Goal: Task Accomplishment & Management: Manage account settings

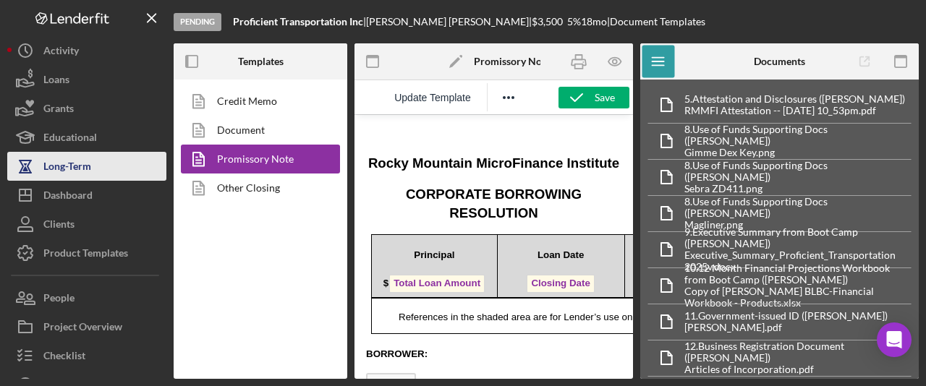
scroll to position [107, 0]
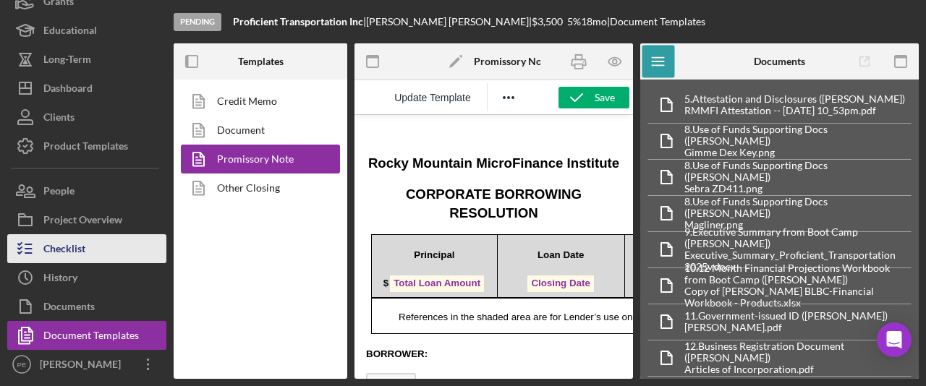
click at [94, 255] on button "Checklist" at bounding box center [86, 248] width 159 height 29
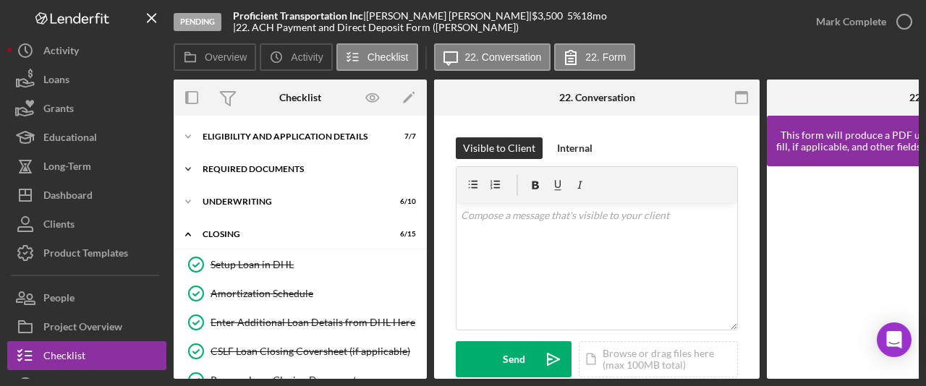
click at [252, 166] on div "Required Documents" at bounding box center [306, 169] width 206 height 9
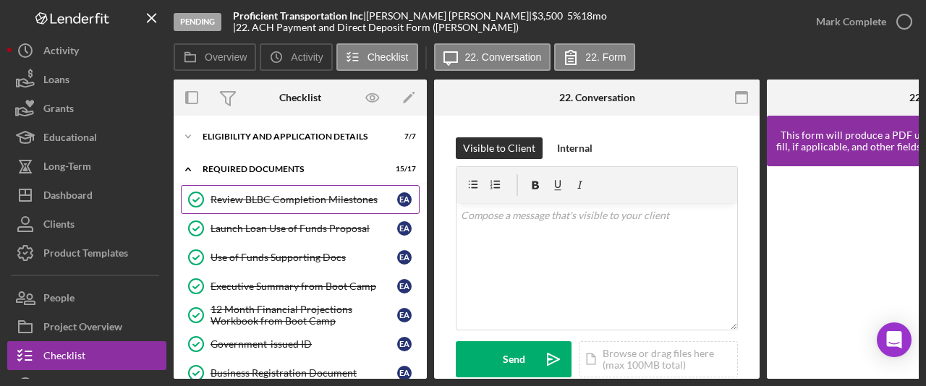
click at [260, 210] on link "Review BLBC Completion Milestones Review BLBC Completion Milestones E A" at bounding box center [300, 199] width 239 height 29
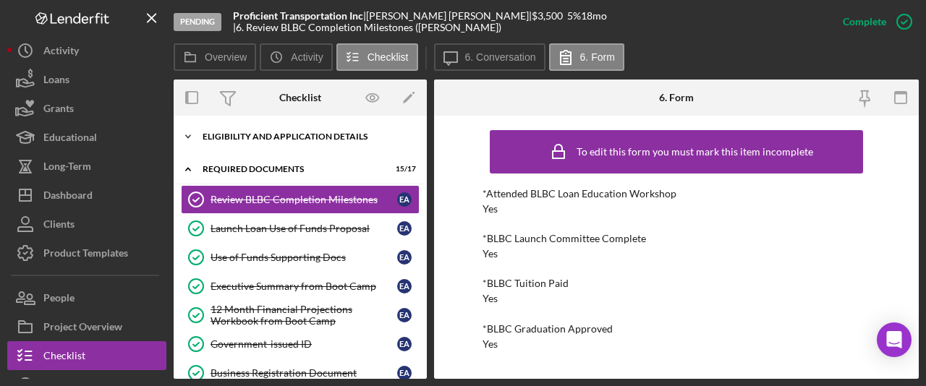
click at [268, 140] on div "Eligibility and Application Details" at bounding box center [306, 136] width 206 height 9
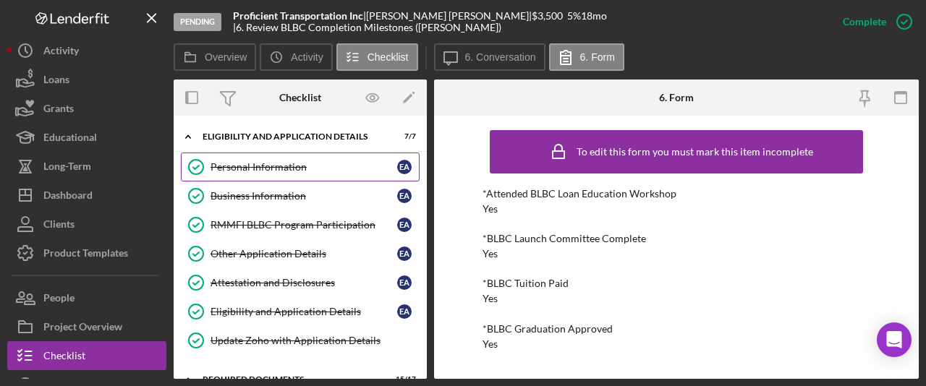
click at [261, 172] on div "Personal Information" at bounding box center [303, 167] width 187 height 12
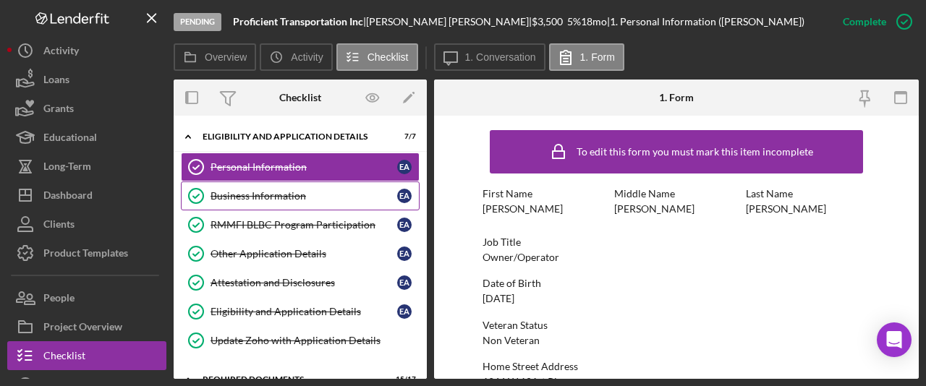
click at [259, 195] on div "Business Information" at bounding box center [303, 196] width 187 height 12
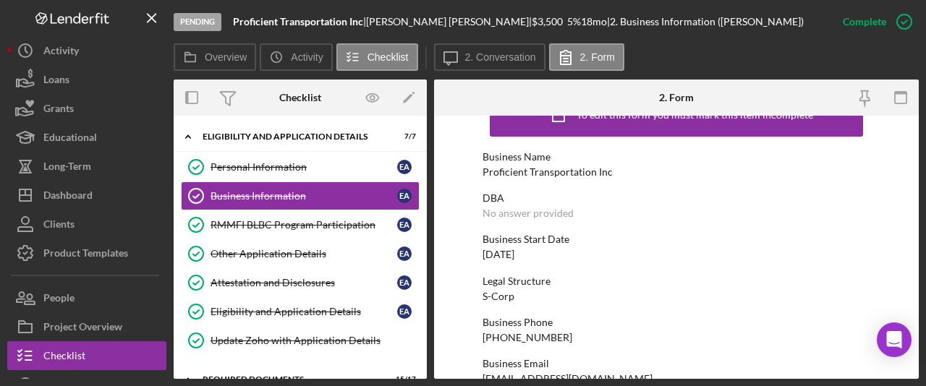
scroll to position [41, 0]
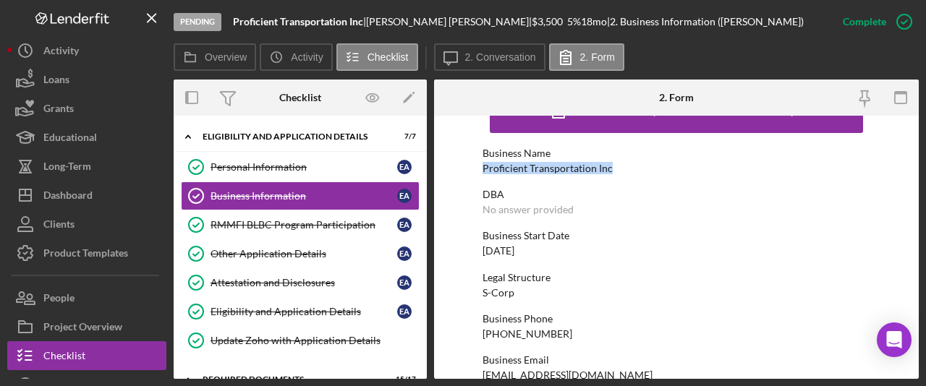
drag, startPoint x: 607, startPoint y: 169, endPoint x: 490, endPoint y: 161, distance: 117.4
click at [490, 163] on div "Proficient Transportation Inc" at bounding box center [547, 169] width 130 height 12
copy div "Proficient Transportation Inc"
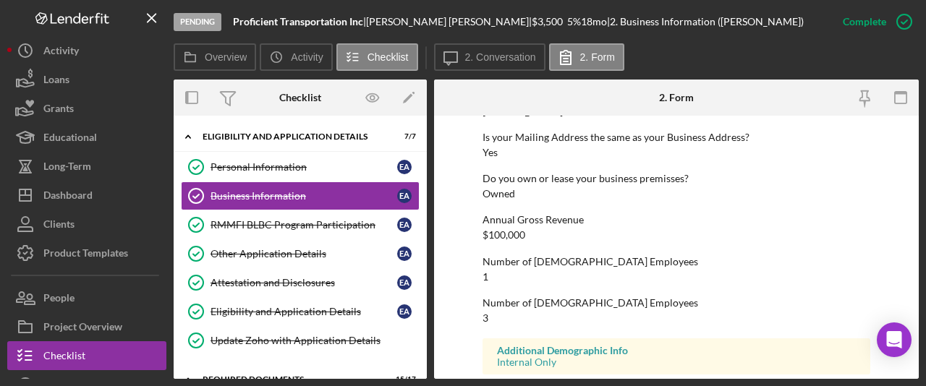
scroll to position [827, 0]
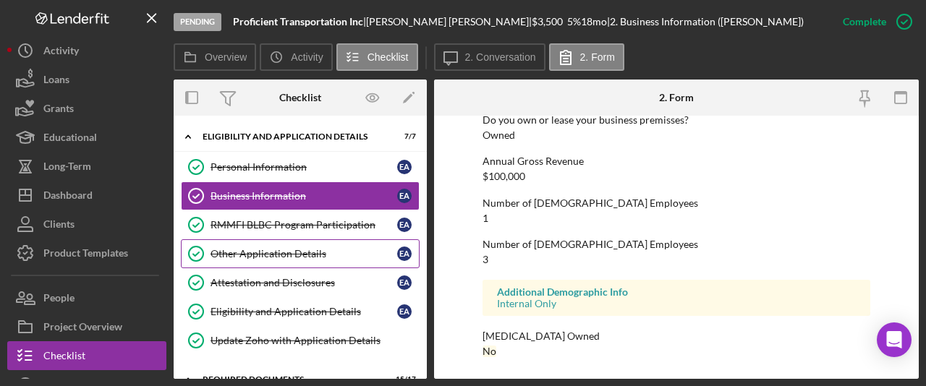
click at [258, 254] on div "Other Application Details" at bounding box center [303, 254] width 187 height 12
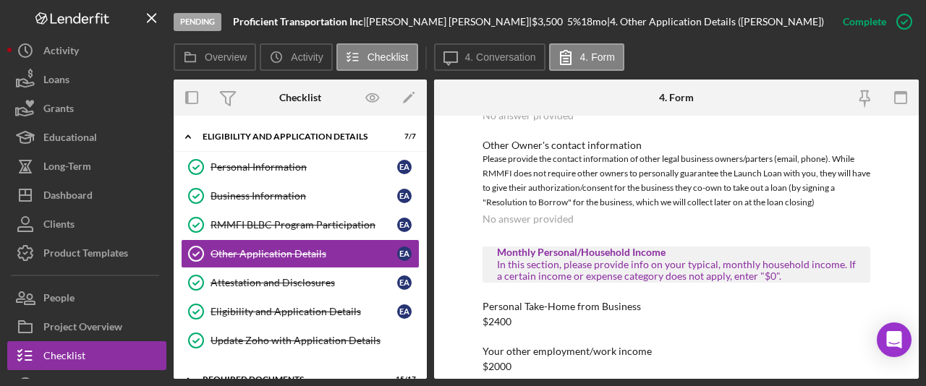
scroll to position [778, 0]
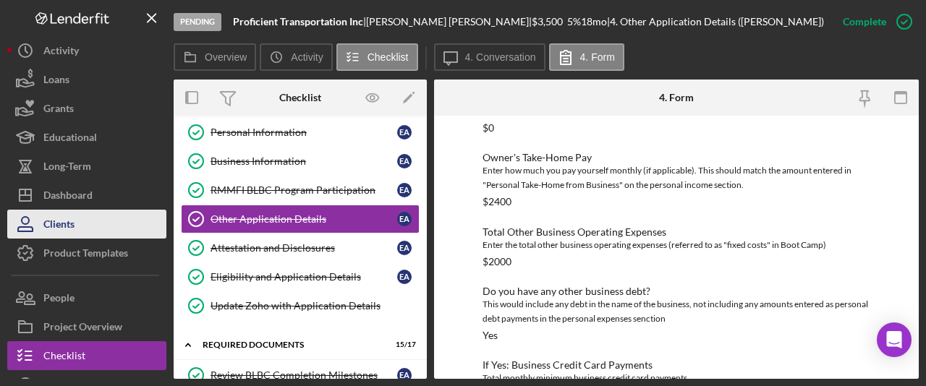
scroll to position [32, 0]
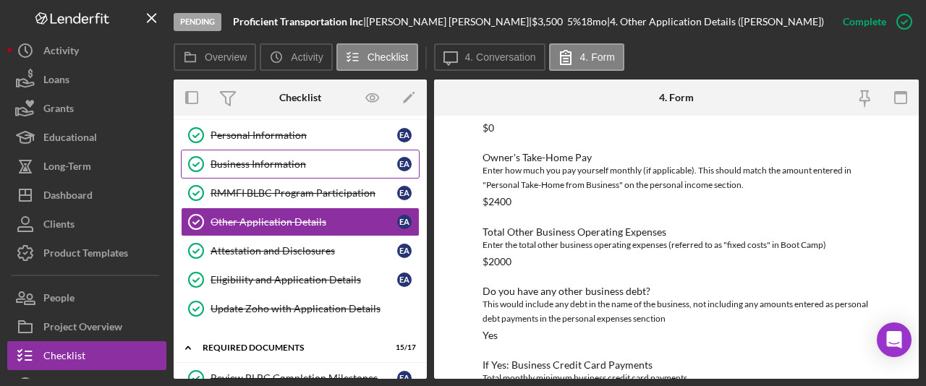
click at [271, 158] on div "Business Information" at bounding box center [303, 164] width 187 height 12
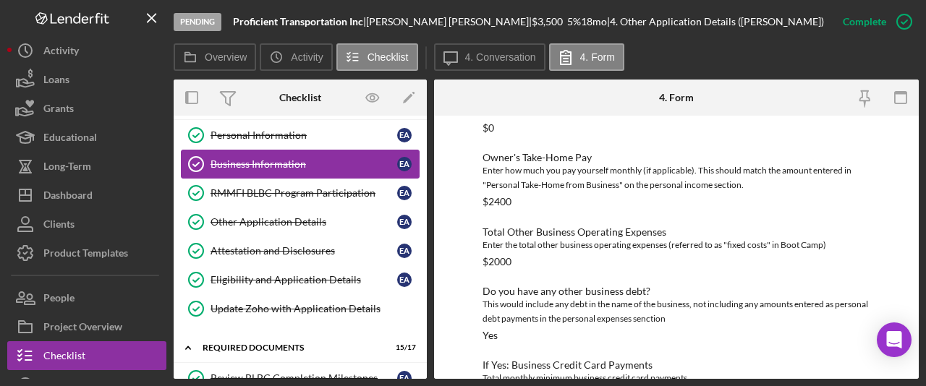
click at [271, 158] on div "Business Information" at bounding box center [303, 164] width 187 height 12
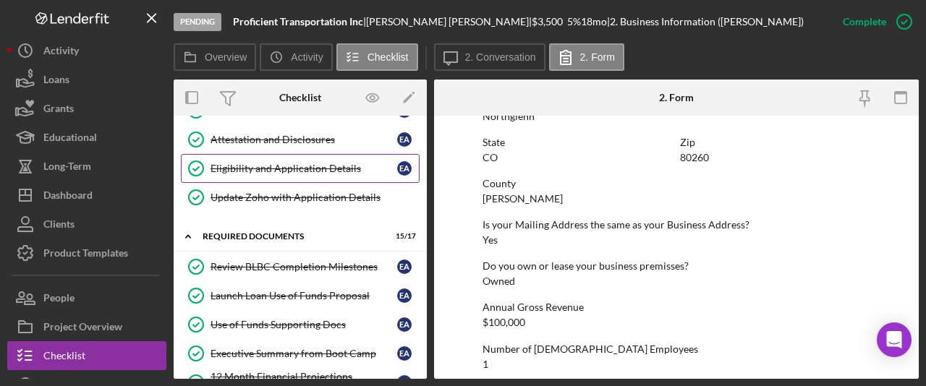
scroll to position [133, 0]
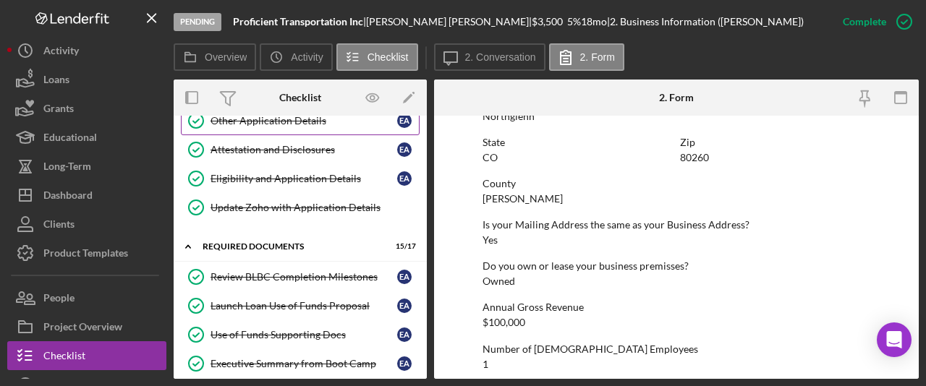
click at [278, 127] on link "Other Application Details Other Application Details E A" at bounding box center [300, 120] width 239 height 29
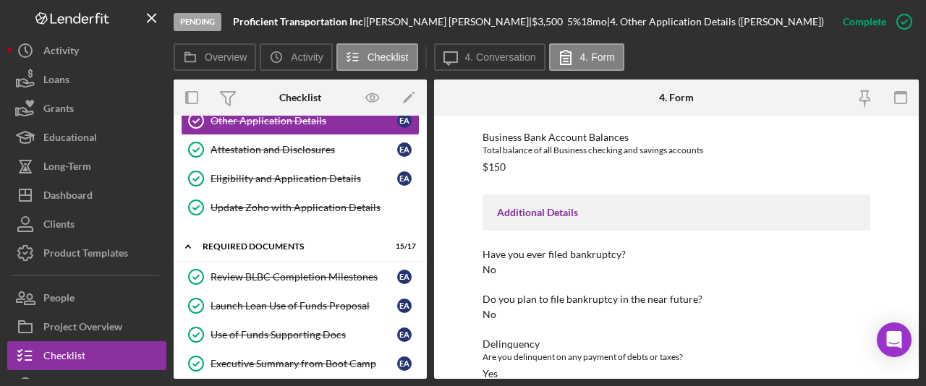
scroll to position [2205, 0]
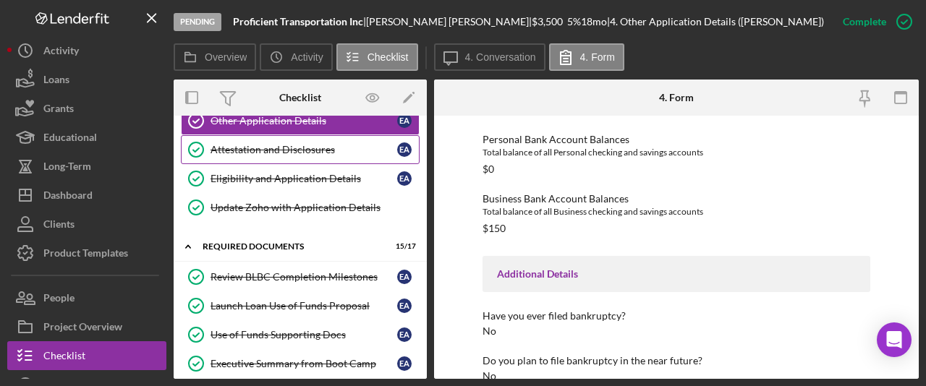
click at [272, 146] on div "Attestation and Disclosures" at bounding box center [303, 150] width 187 height 12
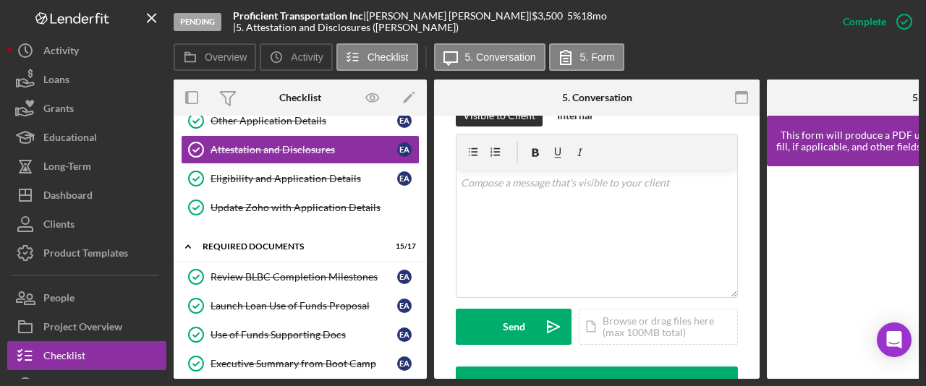
scroll to position [335, 0]
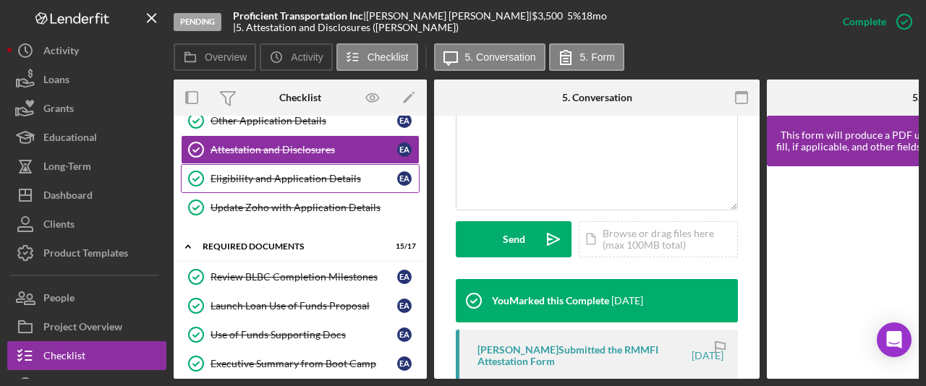
click at [287, 185] on link "Eligibility and Application Details Eligibility and Application Details E A" at bounding box center [300, 178] width 239 height 29
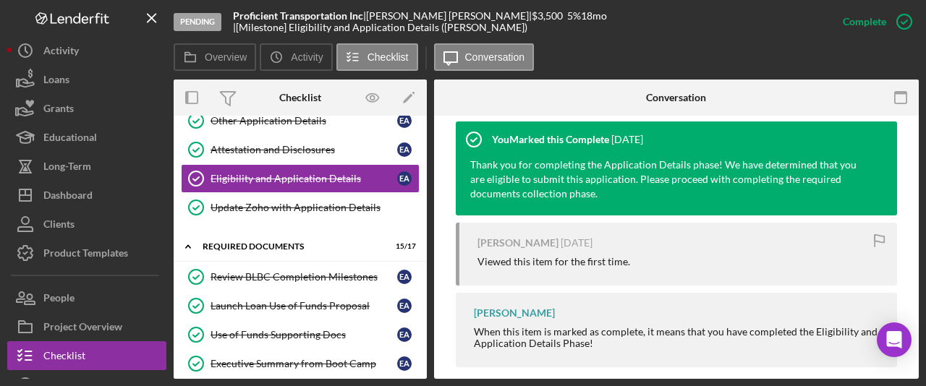
scroll to position [494, 0]
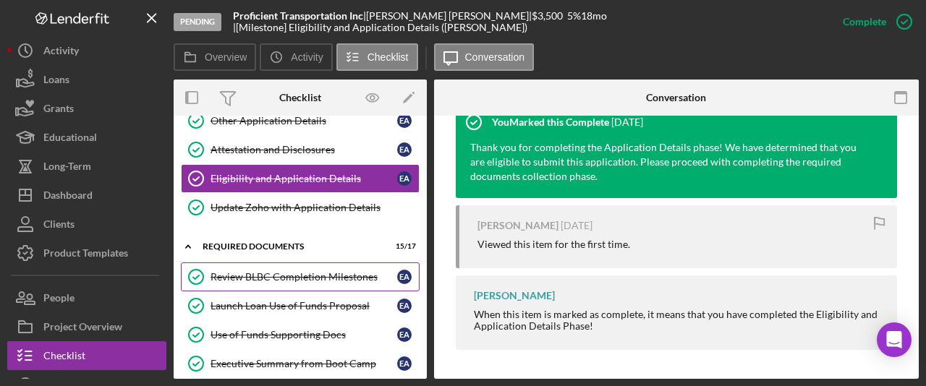
click at [313, 273] on div "Review BLBC Completion Milestones" at bounding box center [303, 277] width 187 height 12
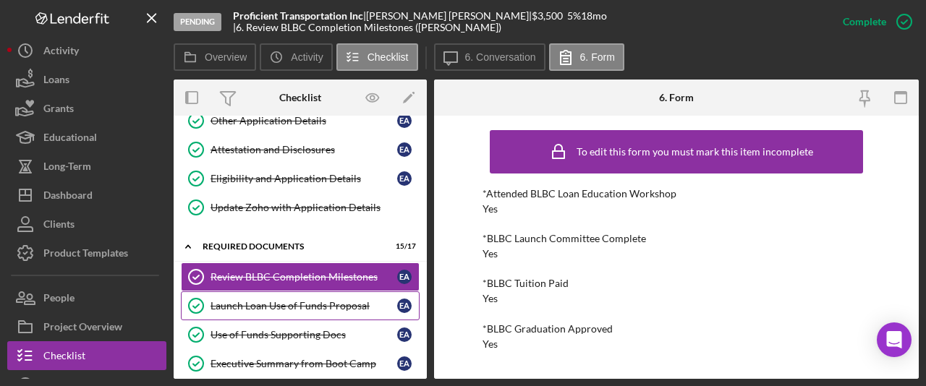
click at [276, 307] on div "Launch Loan Use of Funds Proposal" at bounding box center [303, 306] width 187 height 12
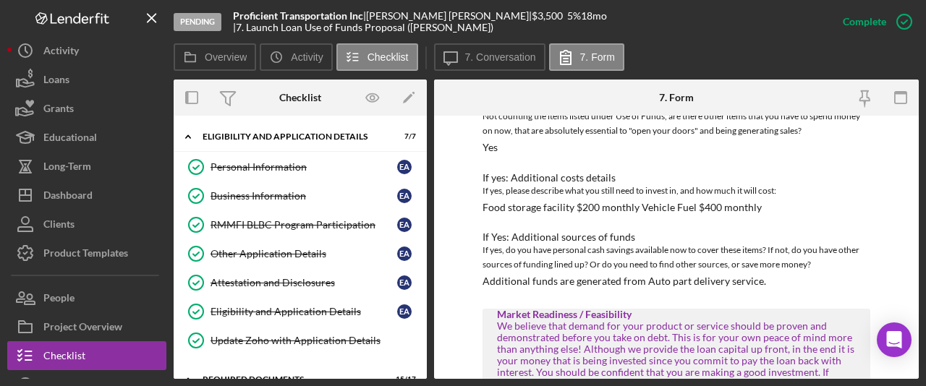
scroll to position [610, 0]
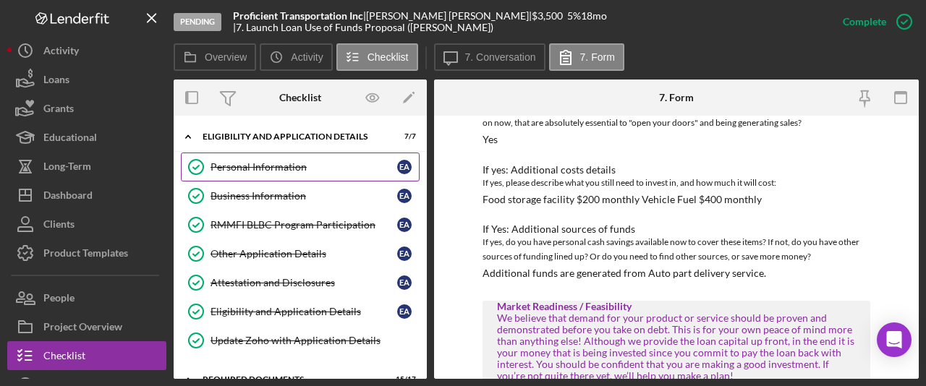
click at [250, 171] on div "Personal Information" at bounding box center [303, 167] width 187 height 12
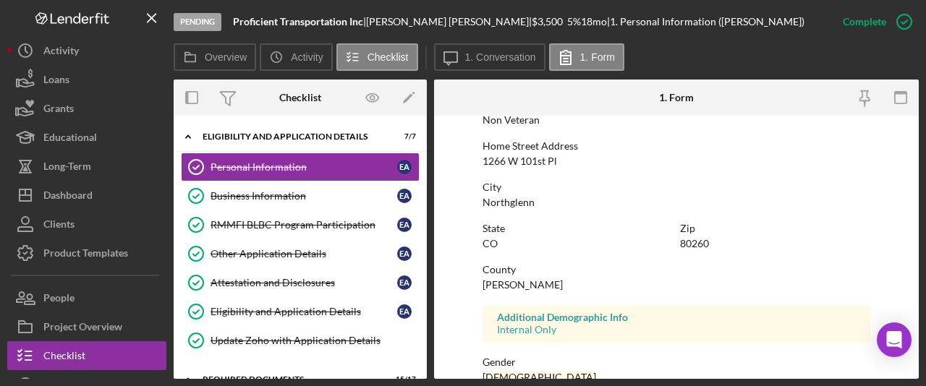
scroll to position [412, 0]
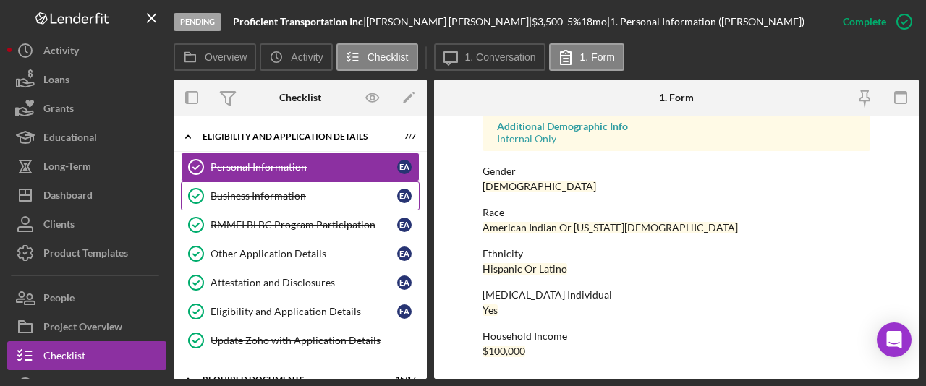
click at [253, 193] on div "Business Information" at bounding box center [303, 196] width 187 height 12
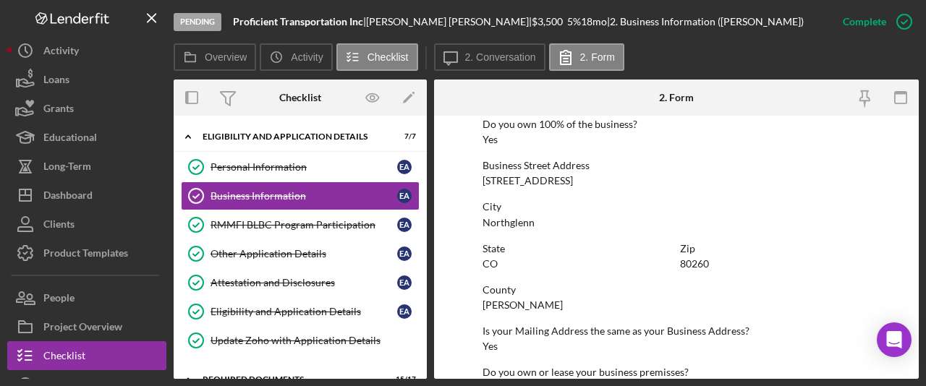
scroll to position [559, 0]
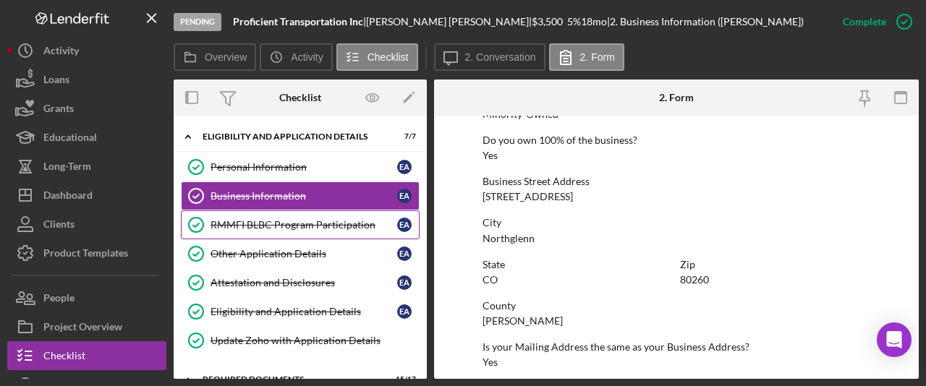
click at [324, 224] on div "RMMFI BLBC Program Participation" at bounding box center [303, 225] width 187 height 12
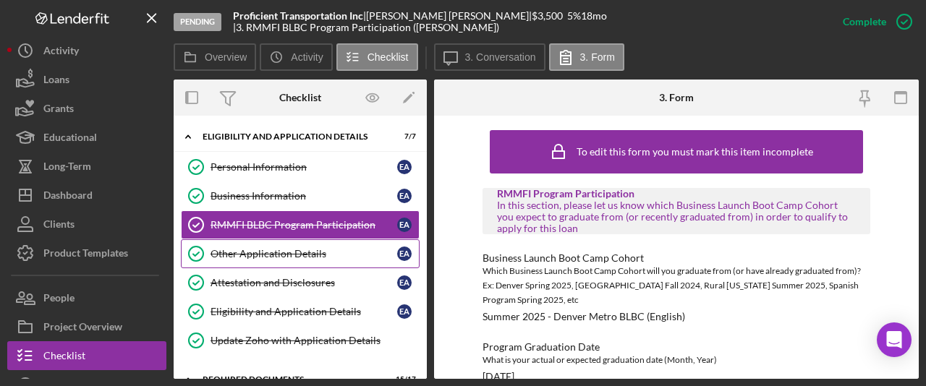
click at [341, 255] on div "Other Application Details" at bounding box center [303, 254] width 187 height 12
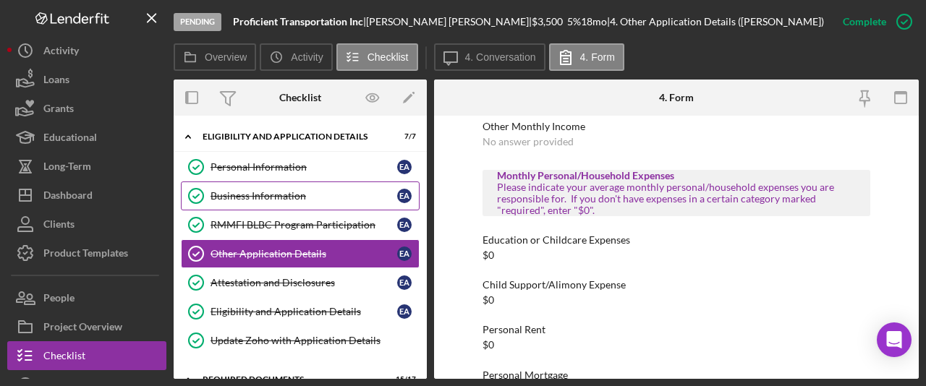
click at [293, 199] on div "Business Information" at bounding box center [303, 196] width 187 height 12
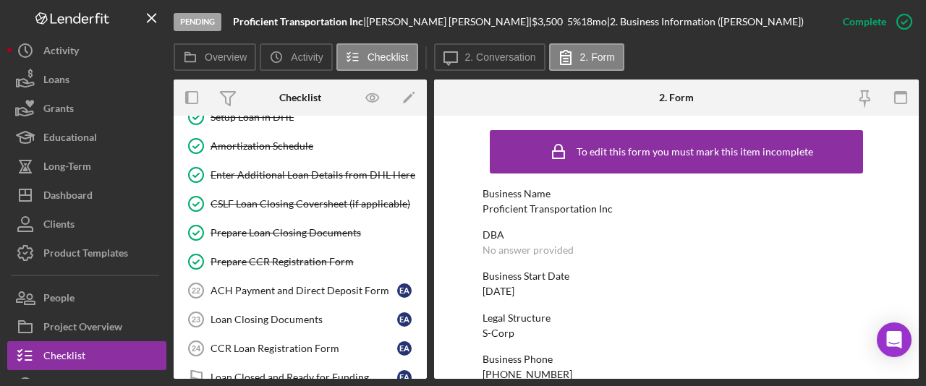
scroll to position [869, 0]
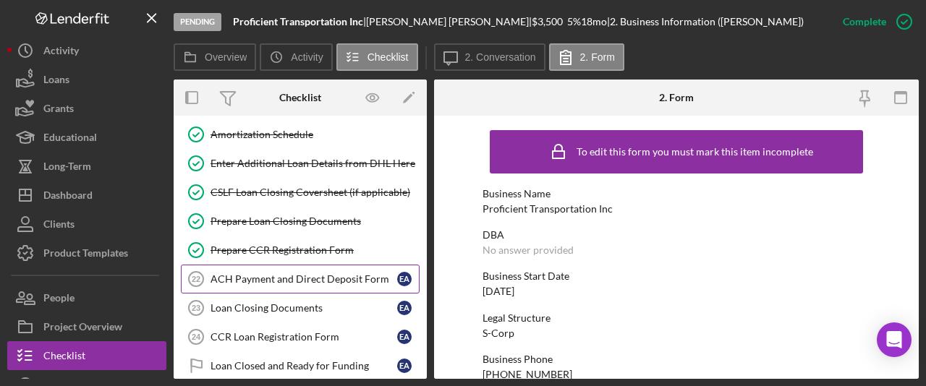
click at [231, 283] on div "ACH Payment and Direct Deposit Form" at bounding box center [303, 279] width 187 height 12
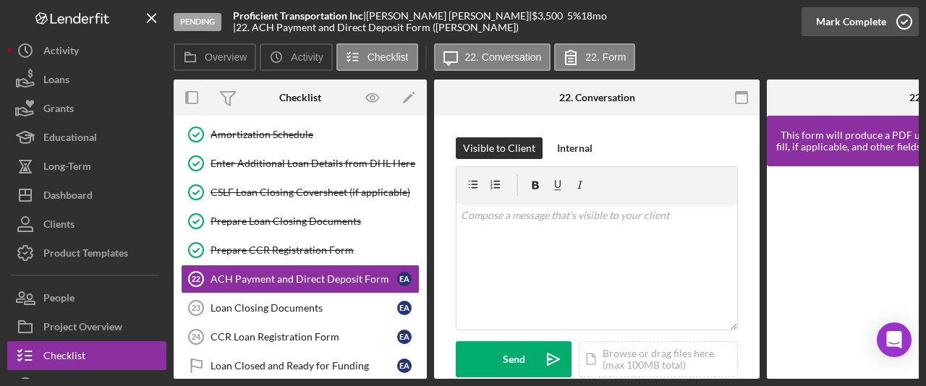
click at [870, 27] on div "Mark Complete" at bounding box center [851, 21] width 70 height 29
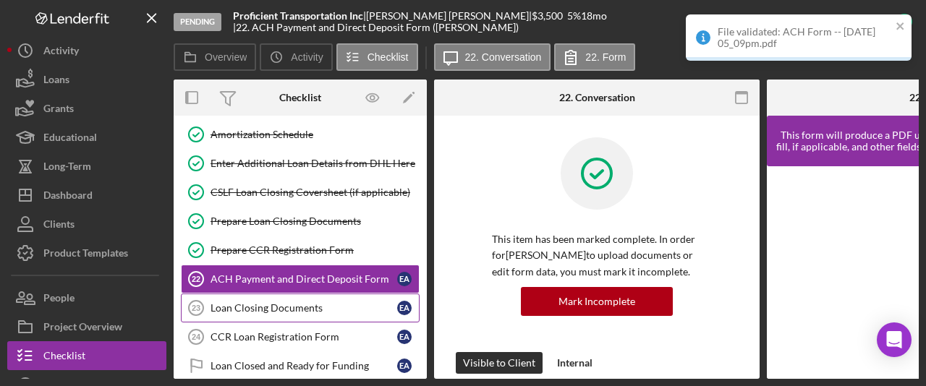
click at [270, 300] on link "Loan Closing Documents 23 Loan Closing Documents E A" at bounding box center [300, 308] width 239 height 29
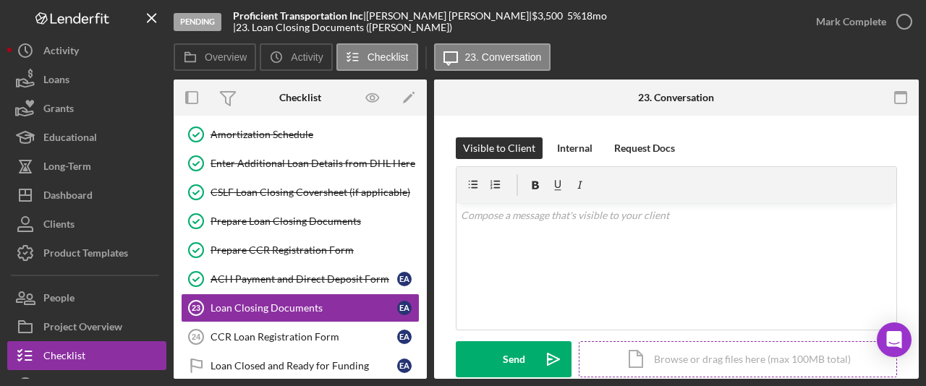
click at [707, 359] on div "Icon/Document Browse or drag files here (max 100MB total) Tap to choose files o…" at bounding box center [738, 359] width 318 height 36
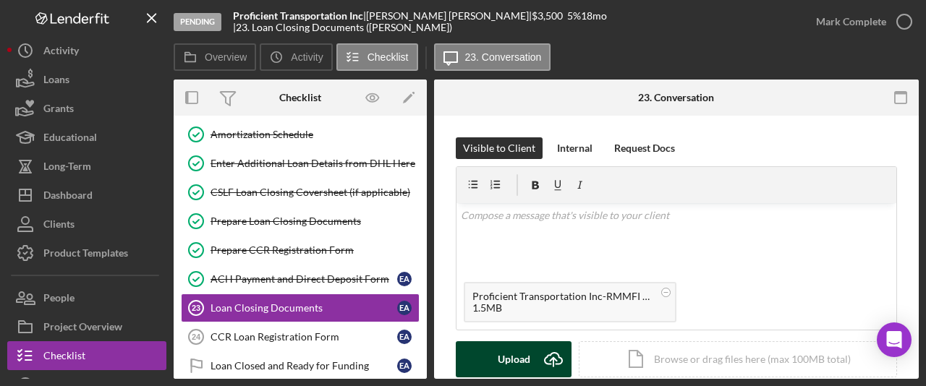
click at [496, 362] on button "Upload Icon/Upload" at bounding box center [514, 359] width 116 height 36
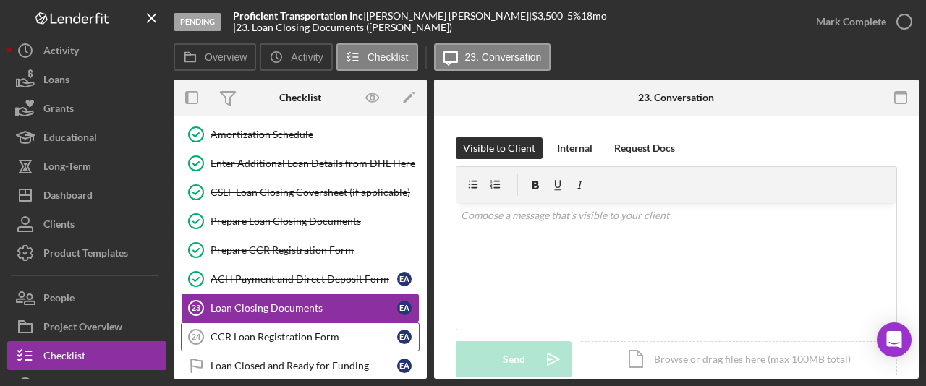
click at [329, 345] on link "CCR Loan Registration Form 24 CCR Loan Registration Form E A" at bounding box center [300, 337] width 239 height 29
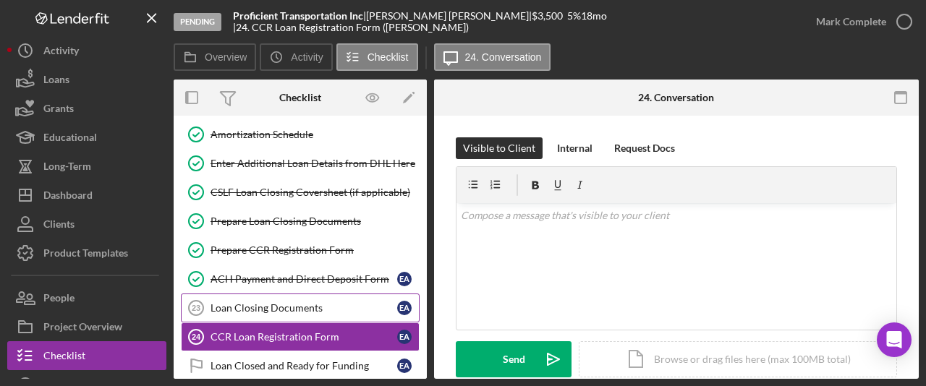
click at [339, 317] on link "Loan Closing Documents 23 Loan Closing Documents E A" at bounding box center [300, 308] width 239 height 29
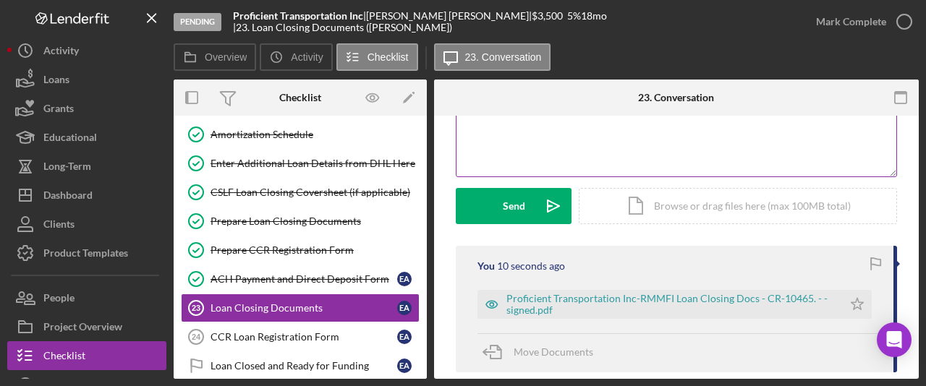
scroll to position [161, 0]
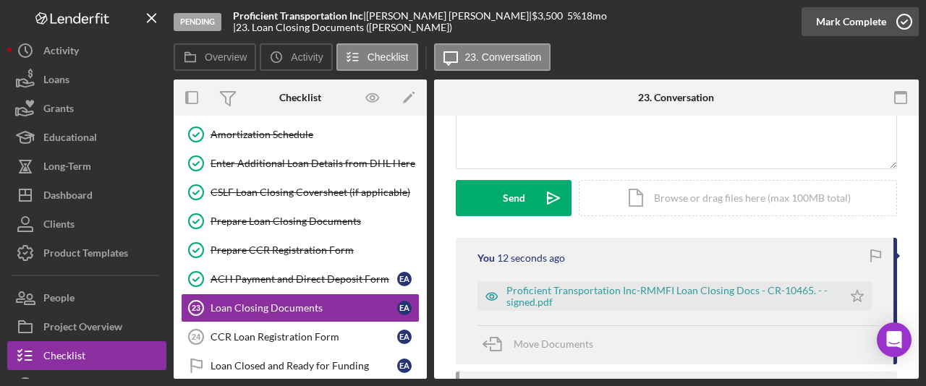
click at [868, 23] on div "Mark Complete" at bounding box center [851, 21] width 70 height 29
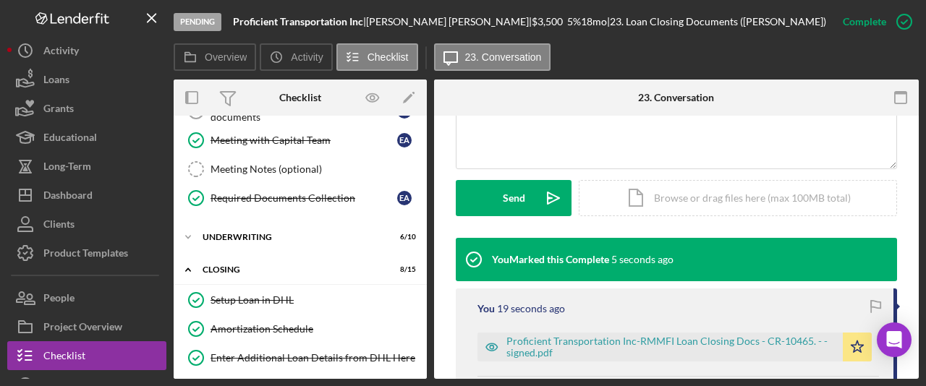
scroll to position [708, 0]
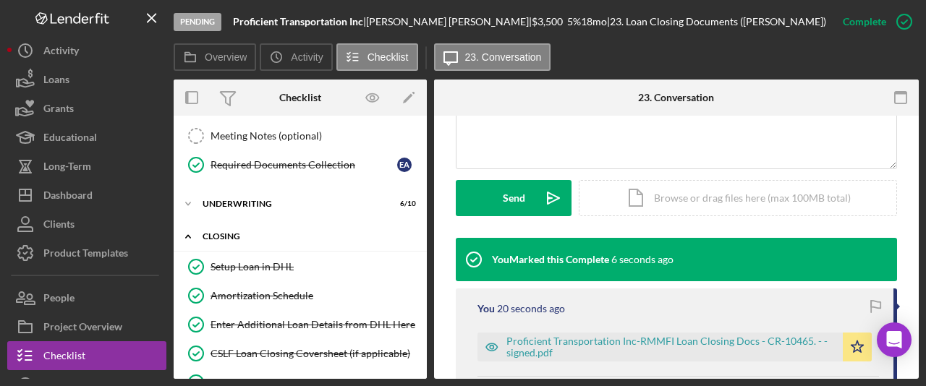
click at [238, 228] on div "Icon/Expander Closing 8 / 15" at bounding box center [300, 237] width 253 height 30
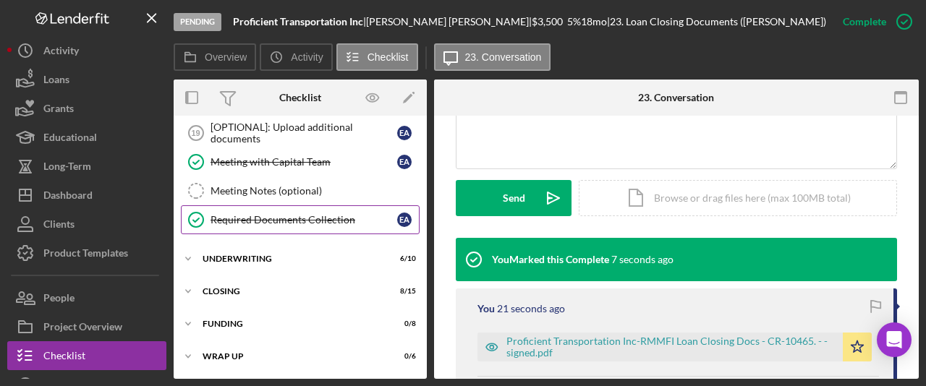
click at [238, 228] on link "Required Documents Collection Required Documents Collection E A" at bounding box center [300, 219] width 239 height 29
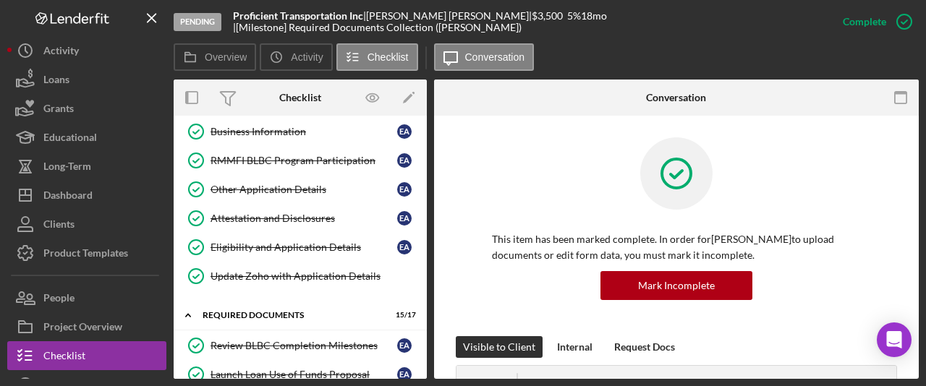
scroll to position [95, 0]
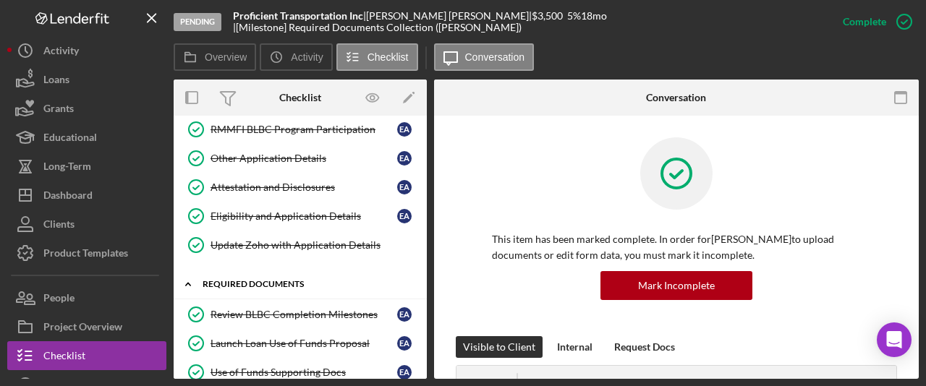
click at [187, 285] on icon "Icon/Expander" at bounding box center [188, 284] width 29 height 29
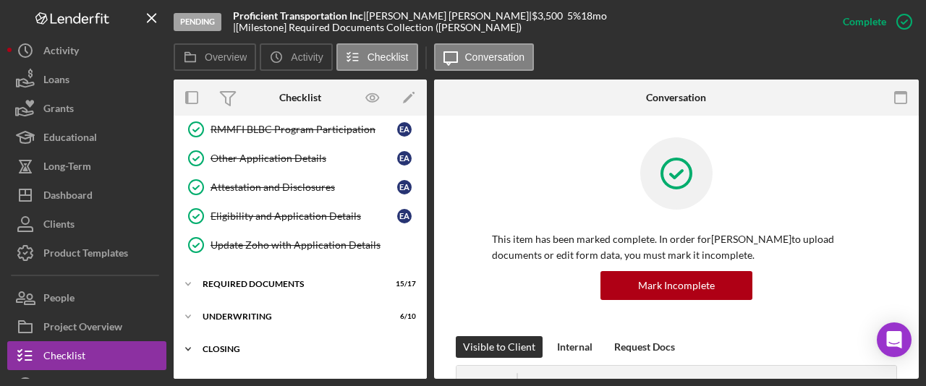
click at [214, 349] on div "Closing" at bounding box center [306, 349] width 206 height 9
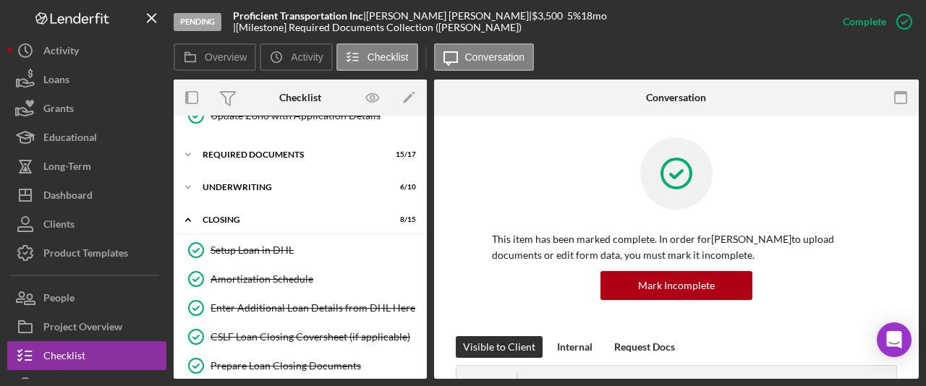
scroll to position [207, 0]
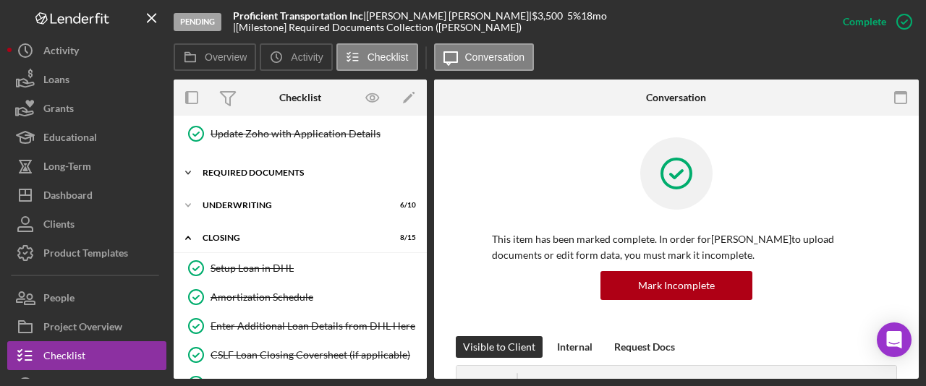
click at [187, 170] on icon "Icon/Expander" at bounding box center [188, 172] width 29 height 29
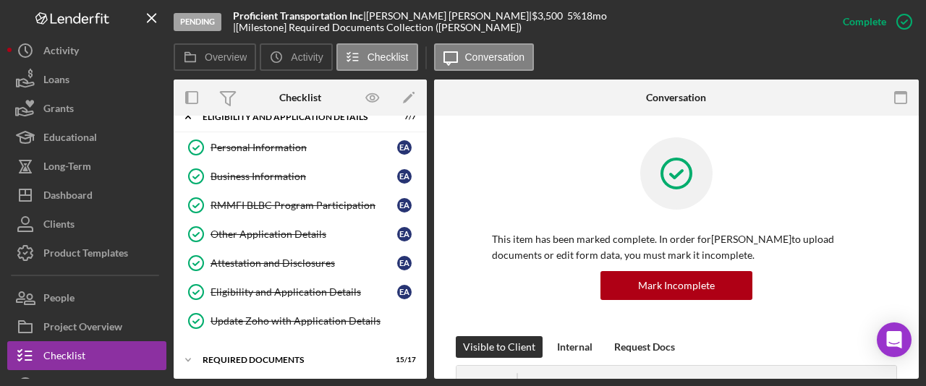
scroll to position [0, 0]
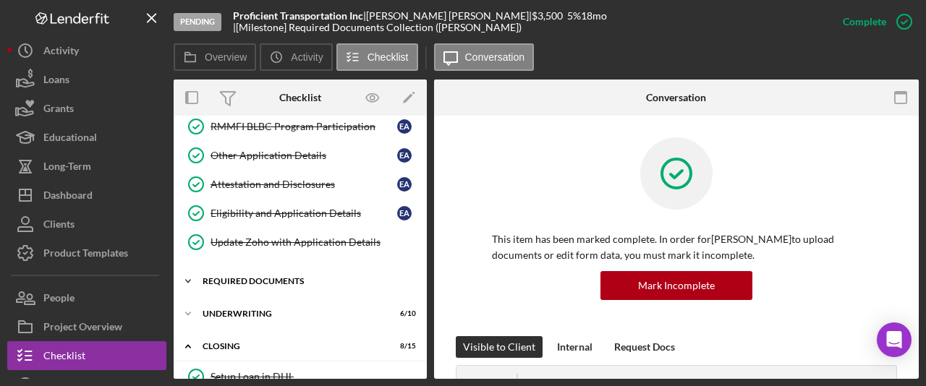
click at [252, 280] on div "Required Documents" at bounding box center [306, 281] width 206 height 9
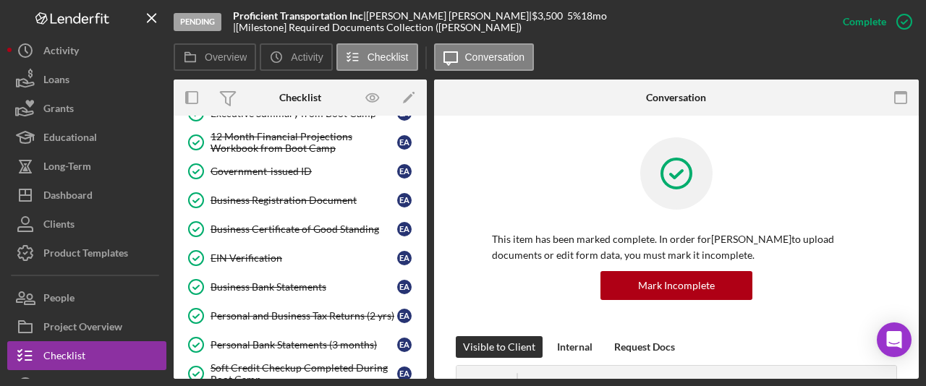
scroll to position [383, 0]
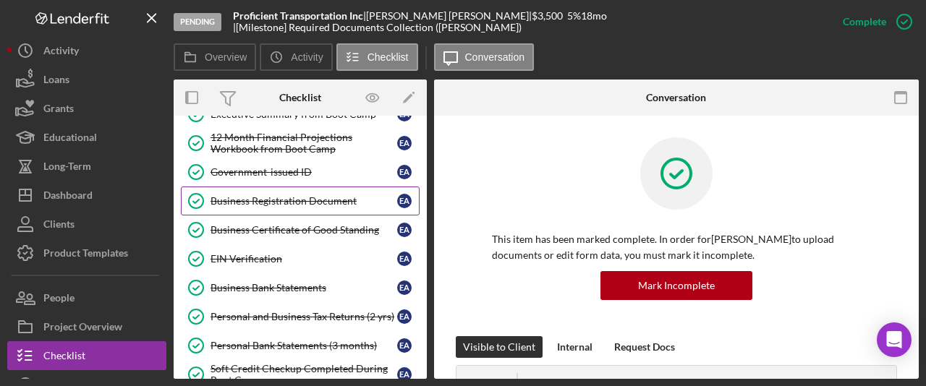
click at [257, 200] on div "Business Registration Document" at bounding box center [303, 201] width 187 height 12
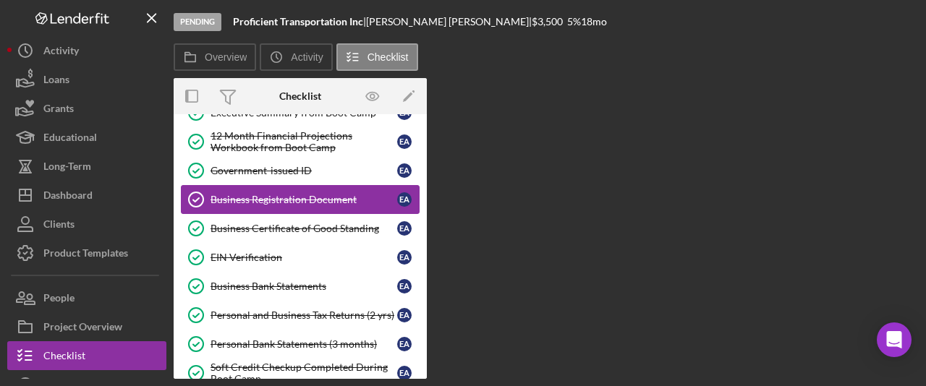
click at [257, 200] on div "Business Registration Document" at bounding box center [303, 200] width 187 height 12
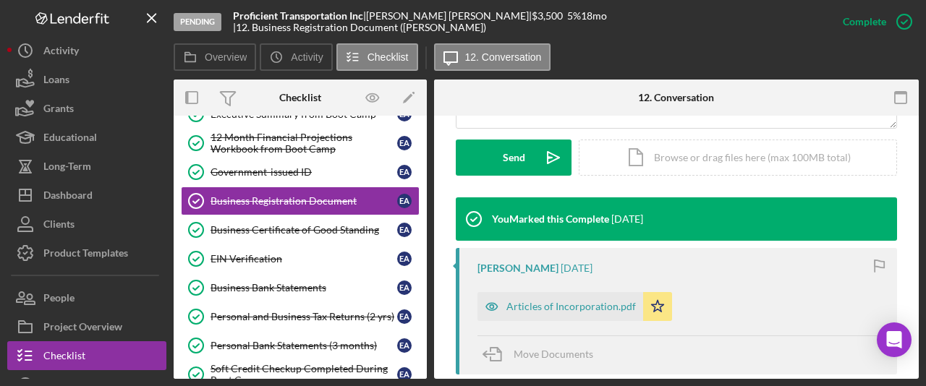
scroll to position [424, 0]
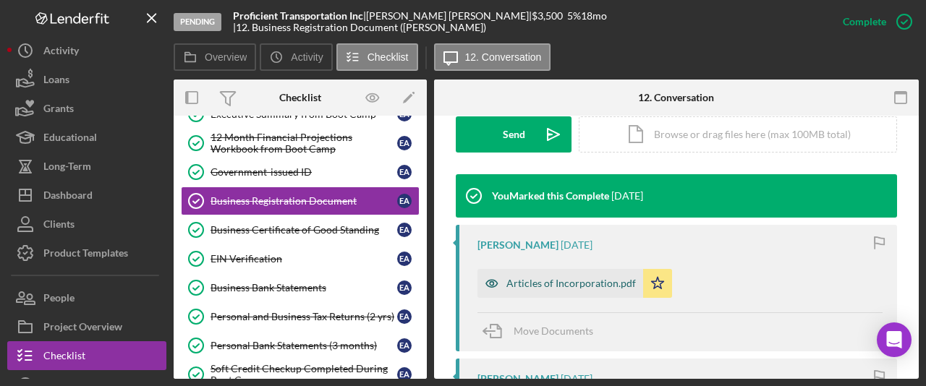
click at [563, 278] on div "Articles of Incorporation.pdf" at bounding box center [570, 284] width 129 height 12
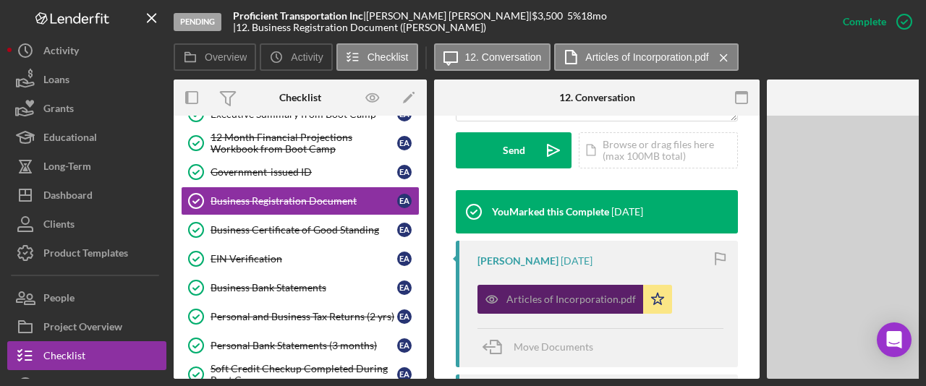
scroll to position [440, 0]
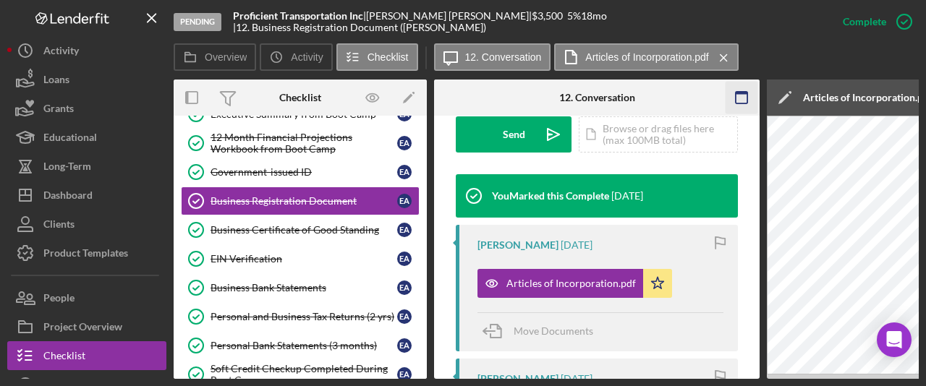
click at [740, 99] on icon "button" at bounding box center [741, 98] width 33 height 33
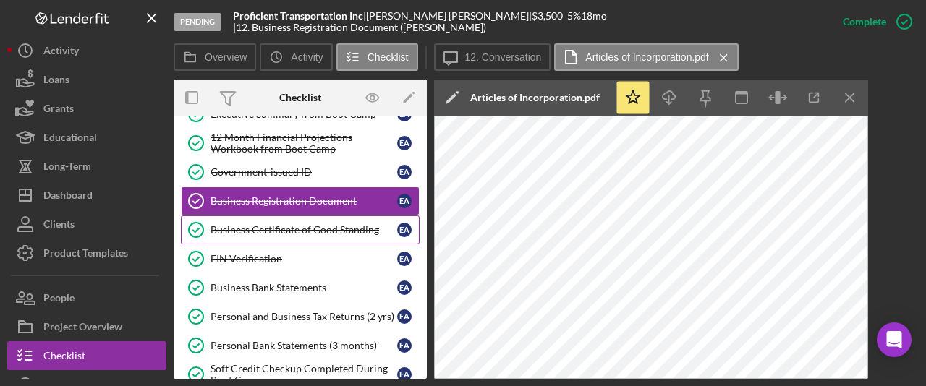
click at [360, 240] on link "Business Certificate of Good Standing Business Certificate of Good Standing E A" at bounding box center [300, 230] width 239 height 29
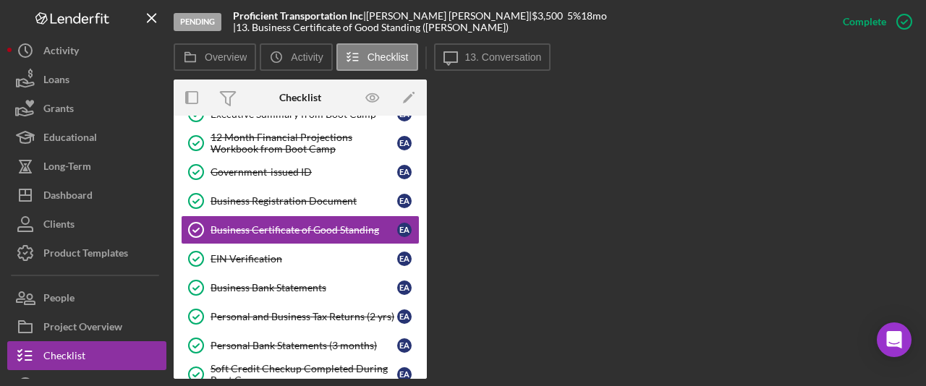
click at [576, 218] on div "Overview Internal Workflow Stage Pending Icon/Dropdown Arrow Archive (can unarc…" at bounding box center [546, 229] width 745 height 299
click at [325, 227] on div "Business Certificate of Good Standing" at bounding box center [303, 230] width 187 height 12
click at [456, 66] on icon "Icon/Message" at bounding box center [451, 57] width 36 height 36
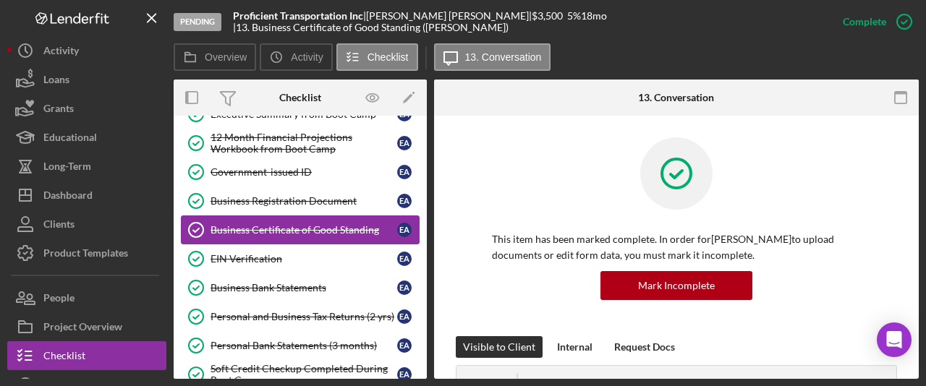
click at [283, 234] on div "Business Certificate of Good Standing" at bounding box center [303, 230] width 187 height 12
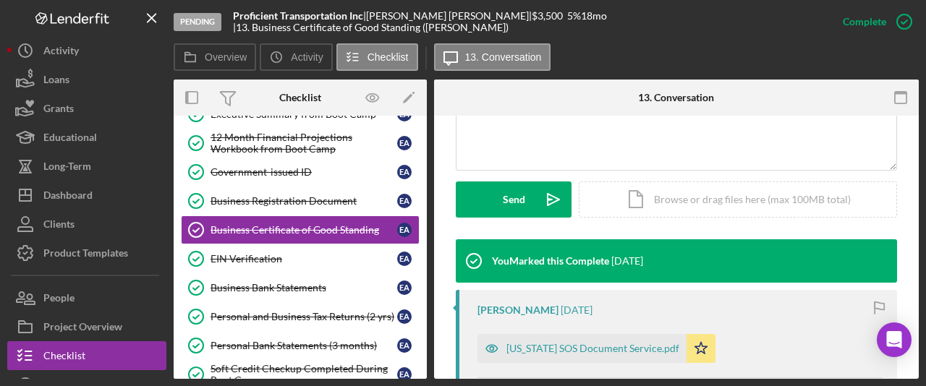
scroll to position [383, 0]
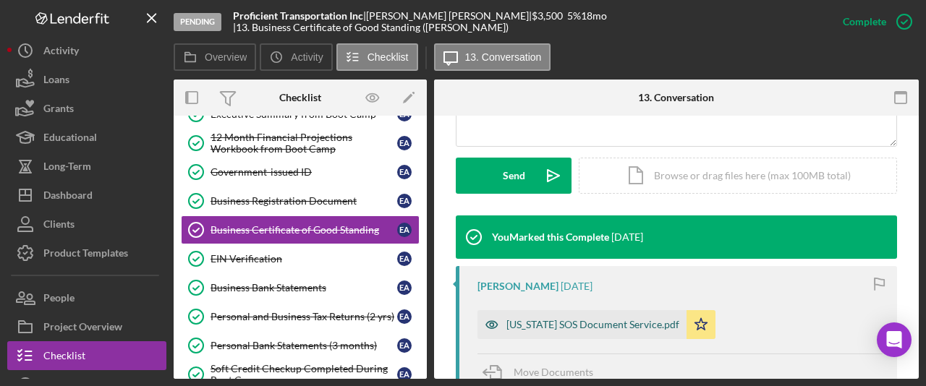
click at [573, 331] on div "Colorado SOS Document Service.pdf" at bounding box center [581, 324] width 209 height 29
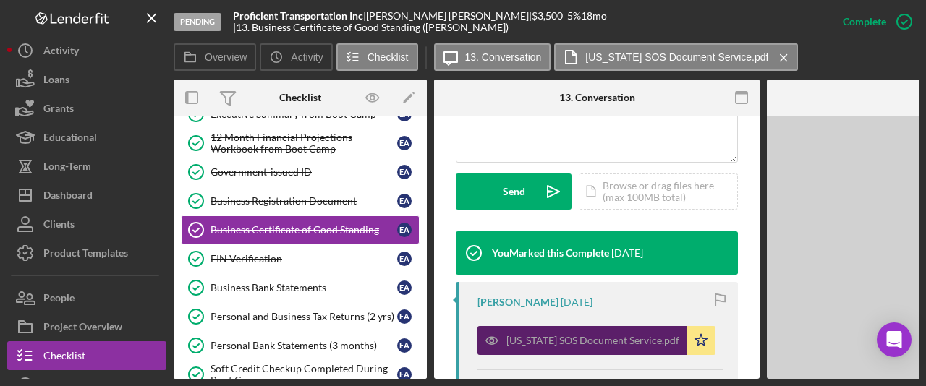
scroll to position [399, 0]
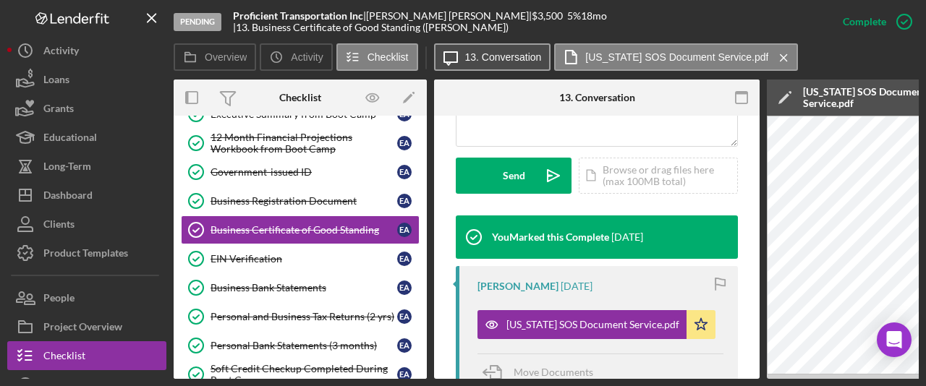
click at [494, 70] on div "Icon/Message 13. Conversation Colorado SOS Document Service.pdf Icon/Menu Close" at bounding box center [618, 57] width 368 height 29
click at [495, 54] on label "13. Conversation" at bounding box center [503, 57] width 77 height 12
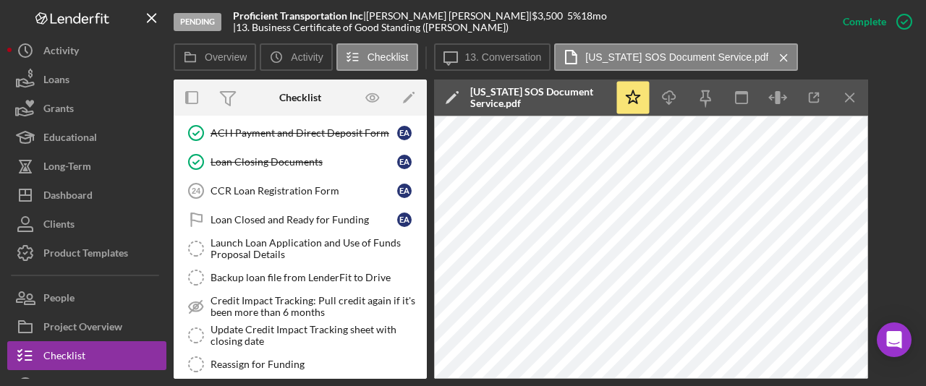
scroll to position [1008, 0]
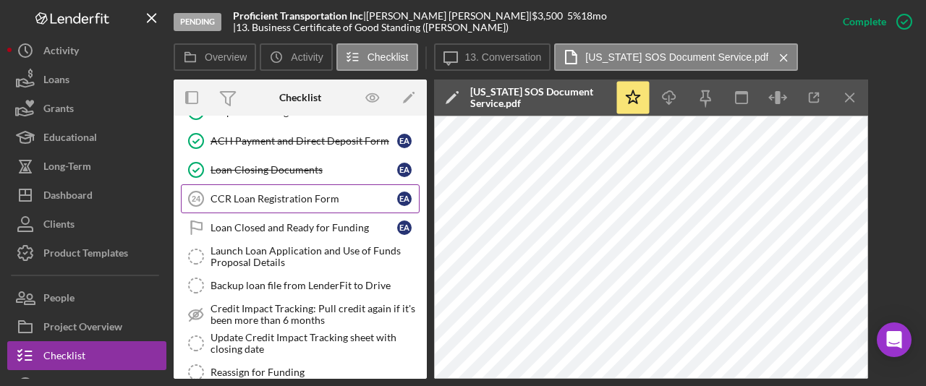
click at [286, 202] on div "CCR Loan Registration Form" at bounding box center [303, 199] width 187 height 12
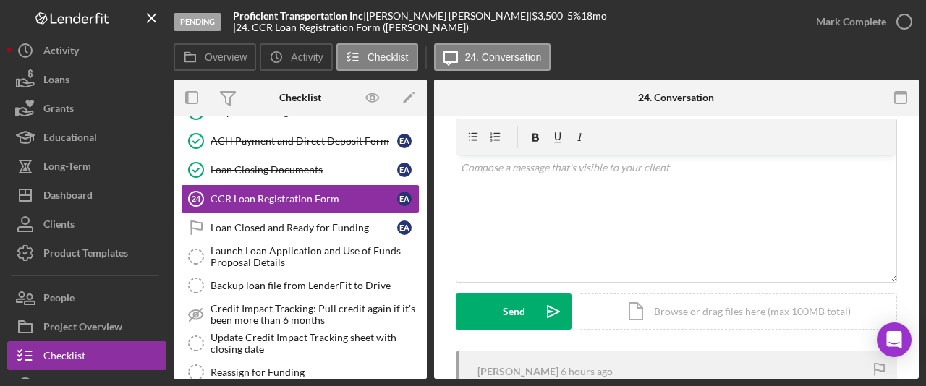
scroll to position [81, 0]
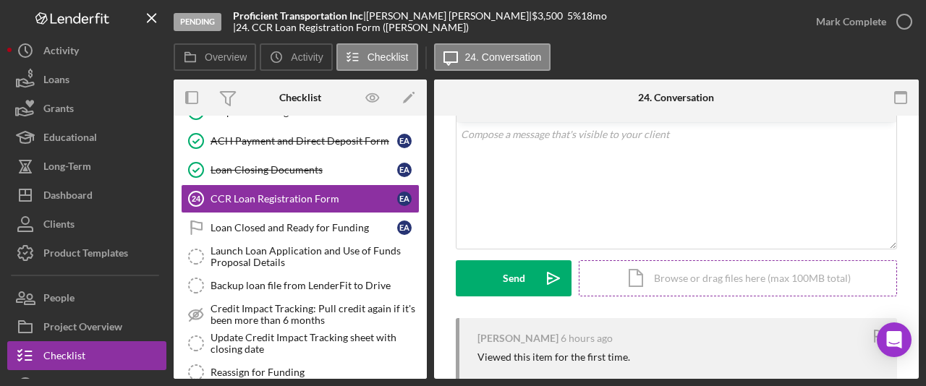
click at [672, 272] on div "Icon/Document Browse or drag files here (max 100MB total) Tap to choose files o…" at bounding box center [738, 278] width 318 height 36
click at [686, 279] on div "Icon/Document Browse or drag files here (max 100MB total) Tap to choose files o…" at bounding box center [738, 278] width 318 height 36
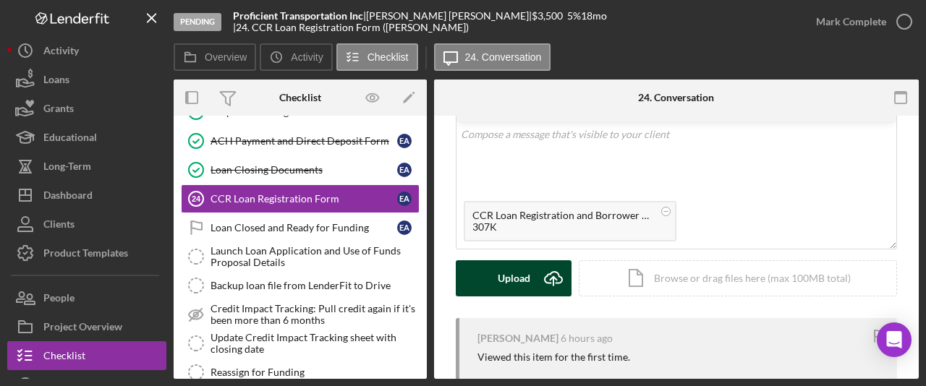
click at [530, 283] on button "Upload Icon/Upload" at bounding box center [514, 278] width 116 height 36
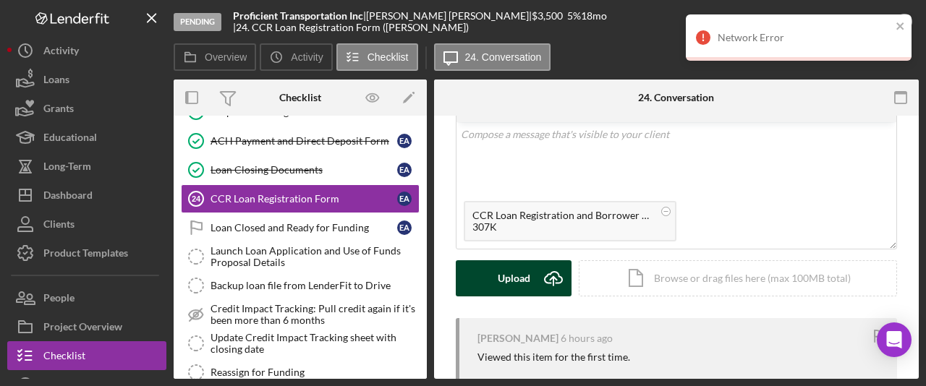
click at [530, 283] on button "Upload Icon/Upload" at bounding box center [514, 278] width 116 height 36
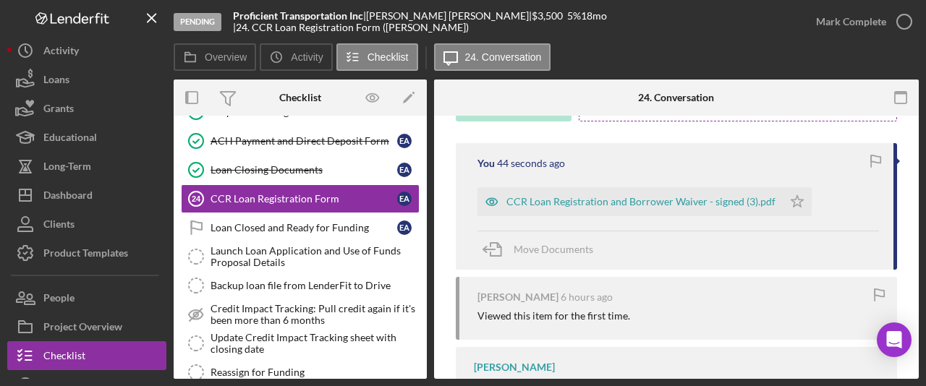
scroll to position [270, 0]
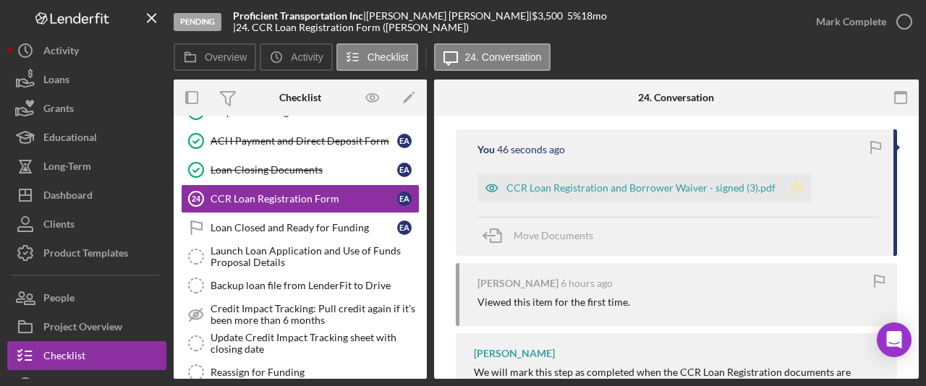
click at [802, 189] on icon "Icon/Star" at bounding box center [797, 188] width 29 height 29
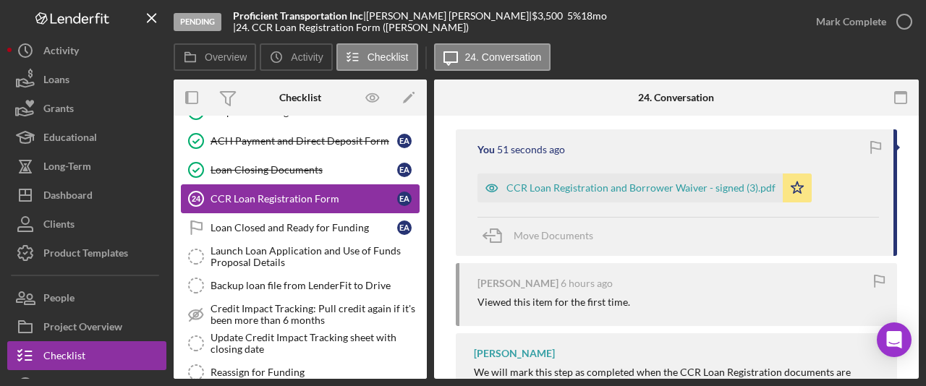
click at [338, 207] on link "CCR Loan Registration Form 24 CCR Loan Registration Form E A" at bounding box center [300, 198] width 239 height 29
click at [342, 227] on div "Loan Closed and Ready for Funding" at bounding box center [303, 228] width 187 height 12
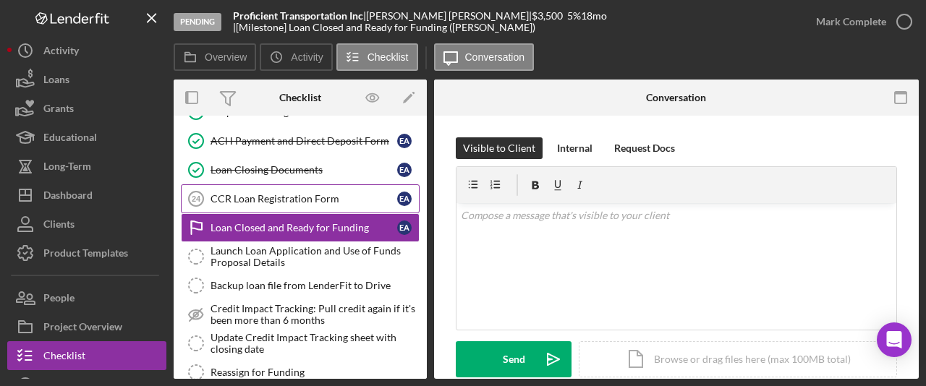
click at [321, 204] on div "CCR Loan Registration Form" at bounding box center [303, 199] width 187 height 12
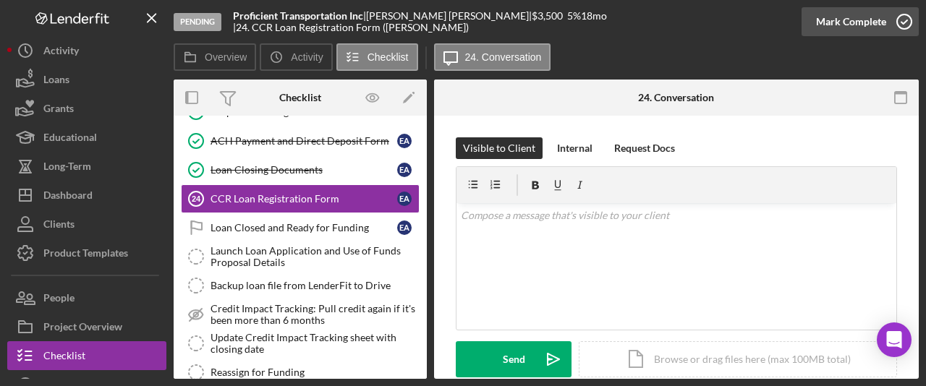
click at [868, 32] on div "Mark Complete" at bounding box center [851, 21] width 70 height 29
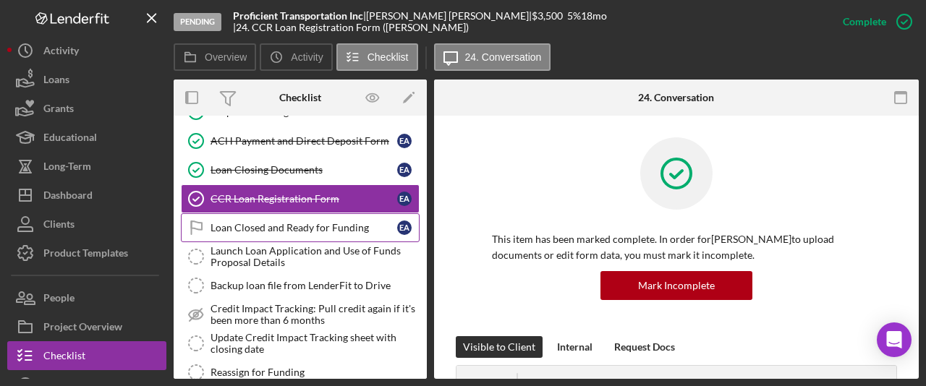
click at [296, 219] on link "Loan Closed and Ready for Funding Loan Closed and Ready for Funding E A" at bounding box center [300, 227] width 239 height 29
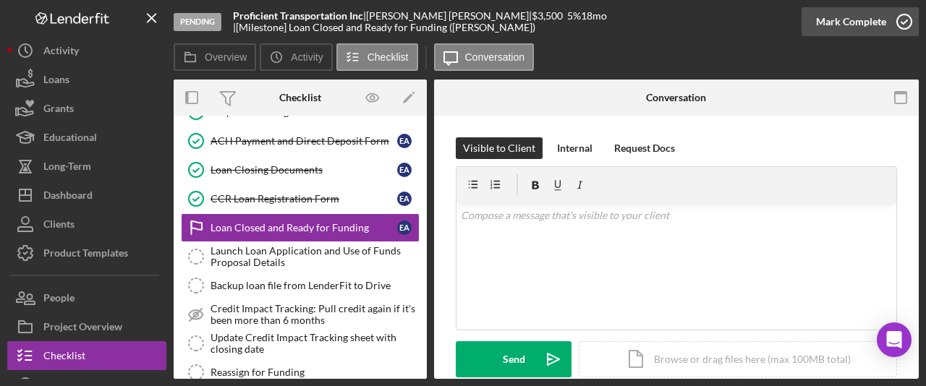
click at [846, 22] on div "Mark Complete" at bounding box center [851, 21] width 70 height 29
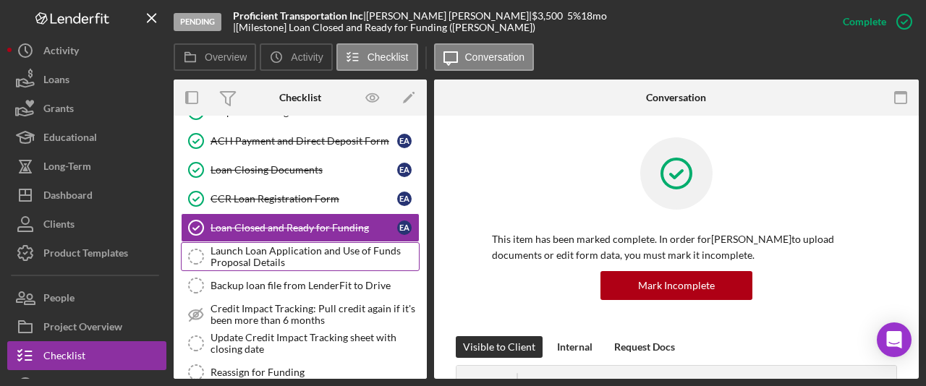
click at [257, 270] on link "Launch Loan Application and Use of Funds Proposal Details Launch Loan Applicati…" at bounding box center [300, 256] width 239 height 29
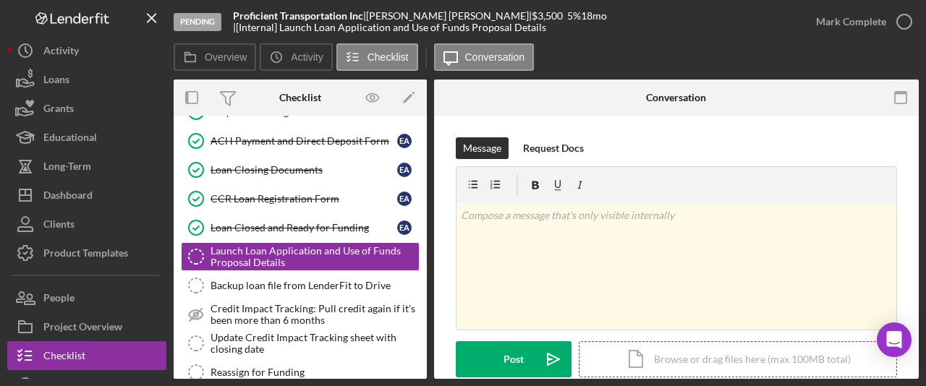
click at [717, 353] on div "Icon/Document Browse or drag files here (max 100MB total) Tap to choose files o…" at bounding box center [738, 359] width 318 height 36
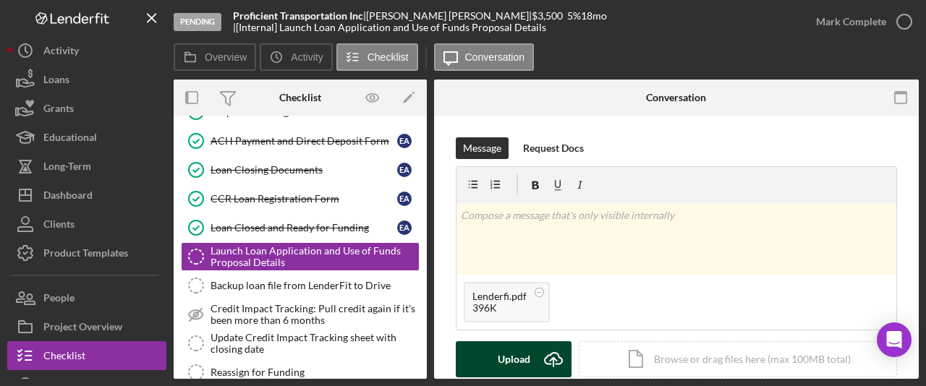
click at [522, 363] on div "Upload" at bounding box center [514, 359] width 33 height 36
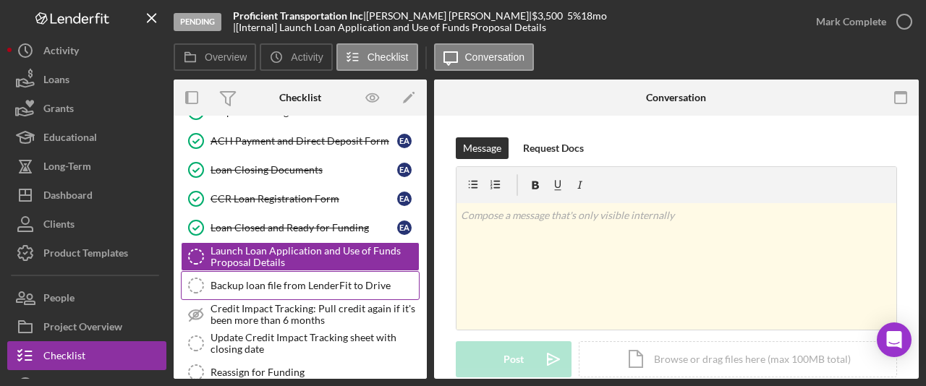
click at [299, 284] on div "Backup loan file from LenderFit to Drive" at bounding box center [314, 286] width 208 height 12
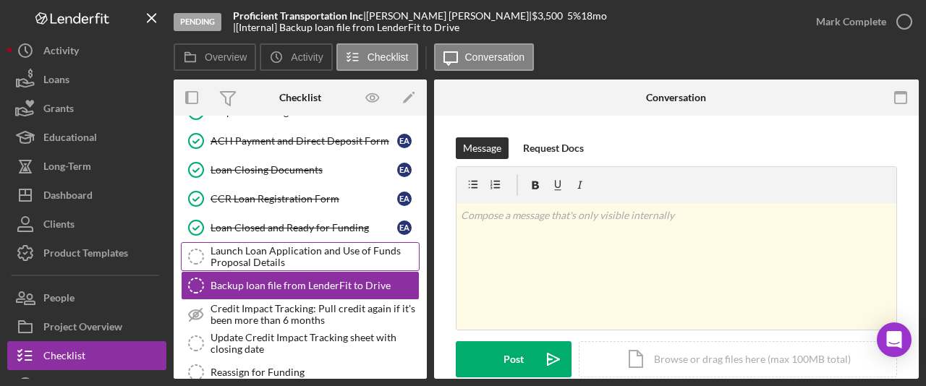
click at [281, 247] on div "Launch Loan Application and Use of Funds Proposal Details" at bounding box center [314, 256] width 208 height 23
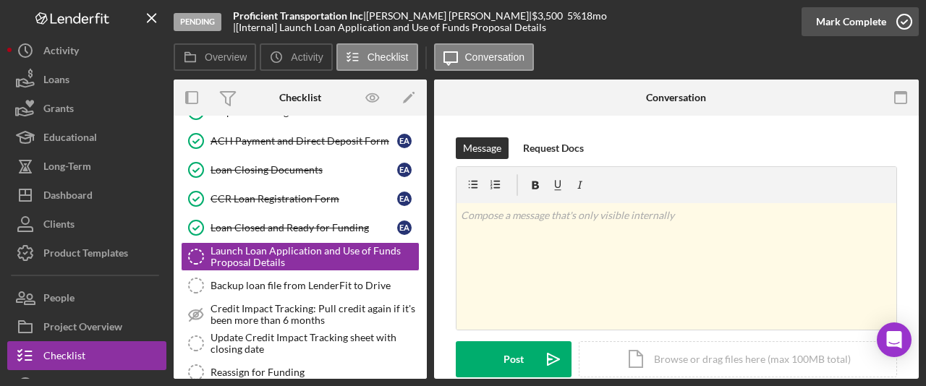
click at [887, 18] on icon "button" at bounding box center [904, 22] width 36 height 36
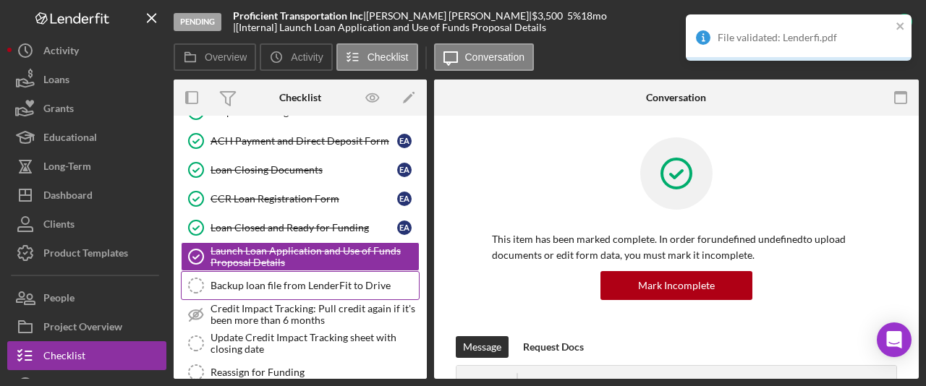
click at [243, 286] on div "Backup loan file from LenderFit to Drive" at bounding box center [314, 286] width 208 height 12
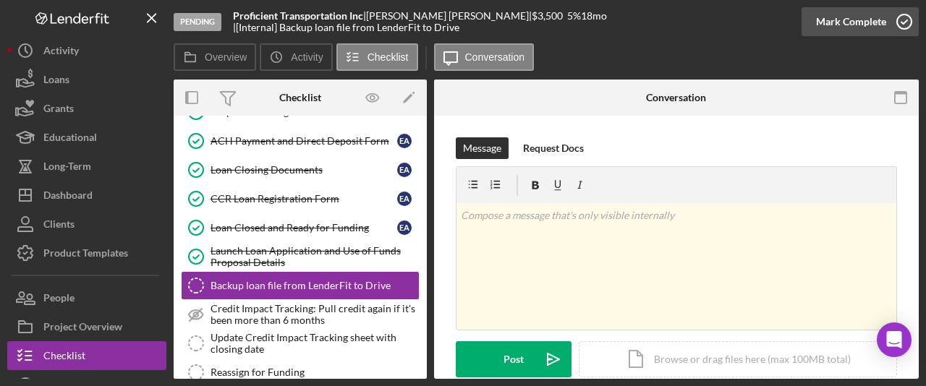
click at [851, 30] on div "Mark Complete" at bounding box center [851, 21] width 70 height 29
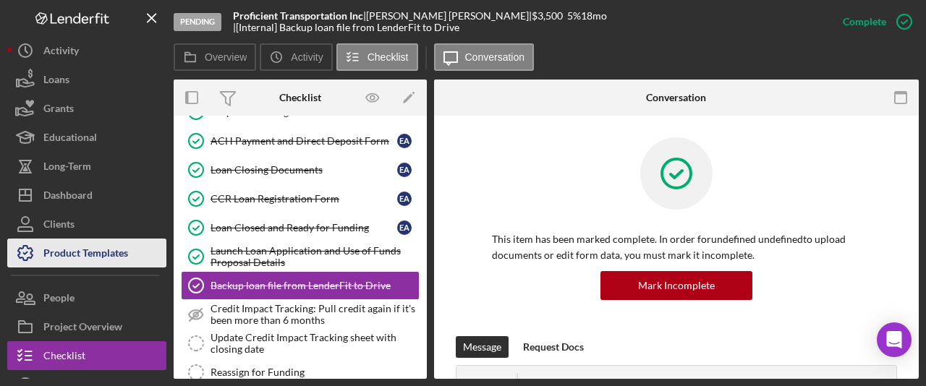
scroll to position [107, 0]
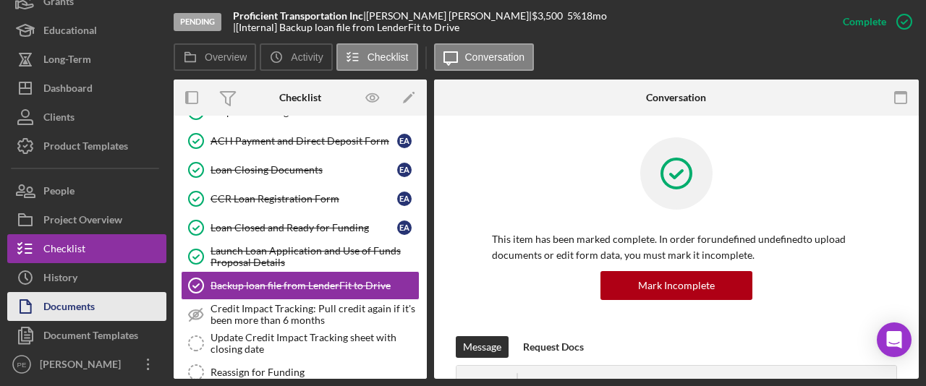
click at [69, 305] on div "Documents" at bounding box center [68, 308] width 51 height 33
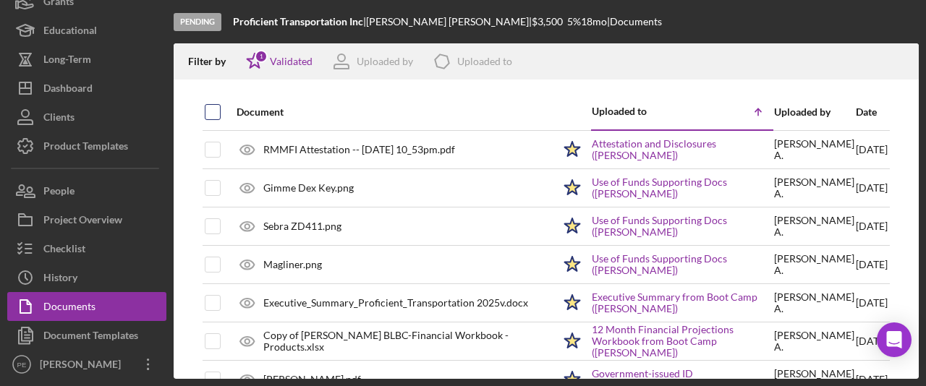
click at [218, 116] on input "checkbox" at bounding box center [212, 112] width 14 height 14
checkbox input "true"
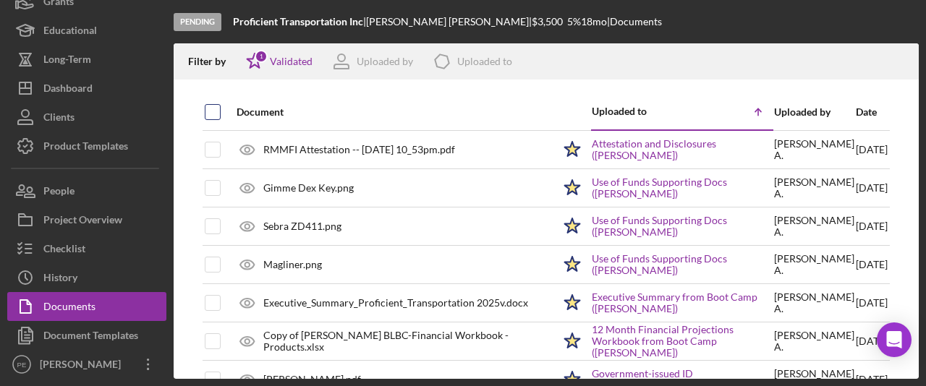
checkbox input "true"
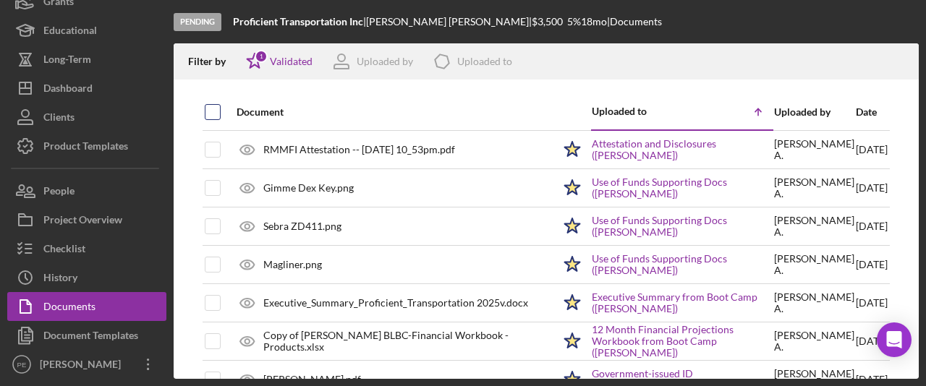
checkbox input "true"
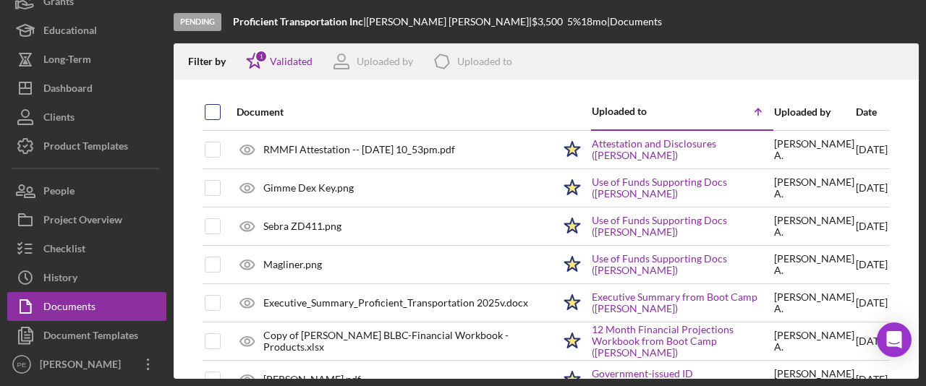
checkbox input "true"
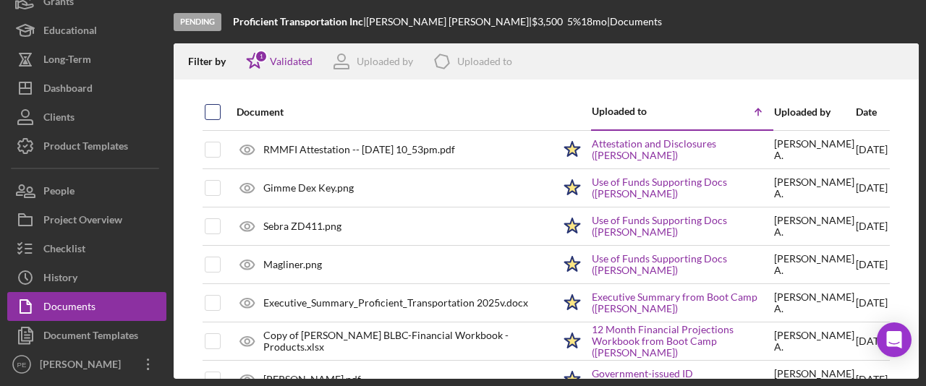
checkbox input "true"
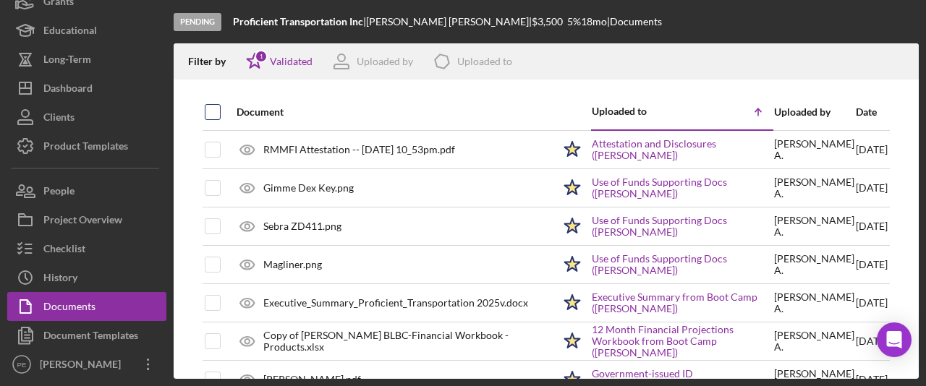
checkbox input "true"
click at [899, 52] on icon "Icon/Download" at bounding box center [901, 62] width 33 height 33
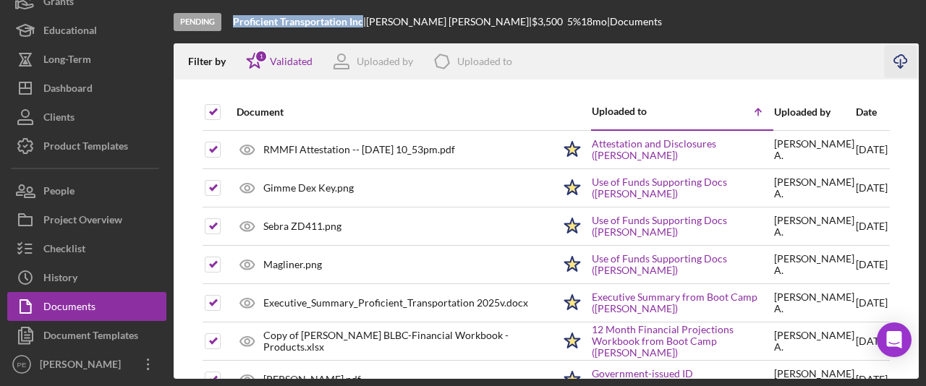
drag, startPoint x: 365, startPoint y: 20, endPoint x: 232, endPoint y: 18, distance: 132.4
click at [232, 18] on div "Pending Proficient Transportation Inc | Eloy Archuleta JR | $3,500 5 % 18 mo | …" at bounding box center [546, 21] width 745 height 43
copy b "Proficient Transportation Inc"
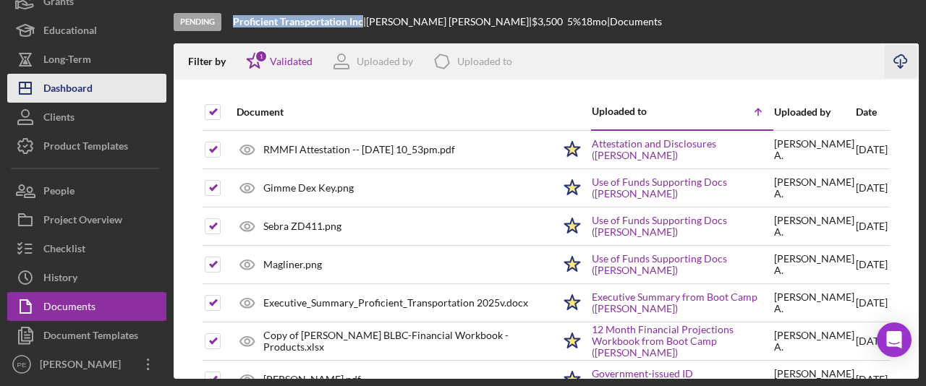
click at [103, 93] on button "Icon/Dashboard Dashboard" at bounding box center [86, 88] width 159 height 29
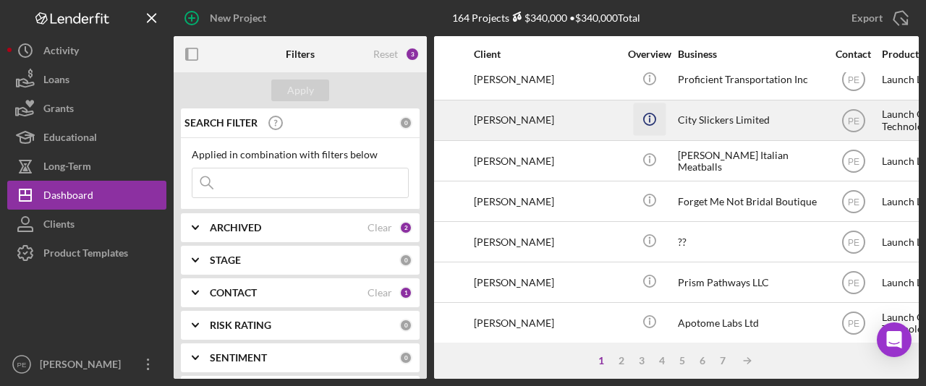
scroll to position [175, 137]
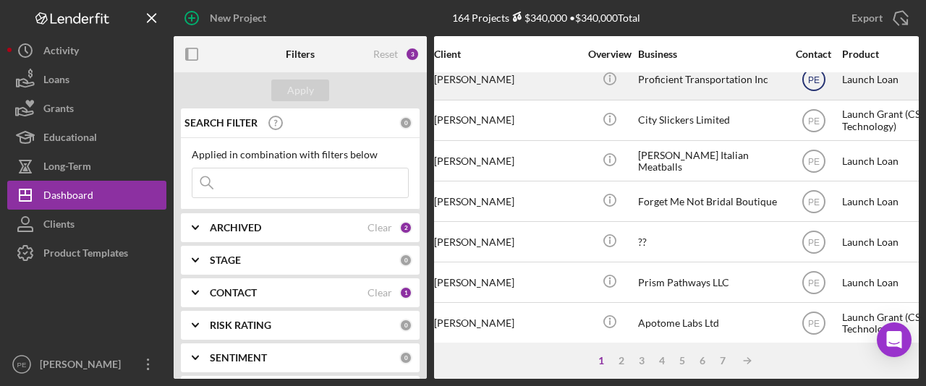
click at [822, 79] on icon "PE" at bounding box center [814, 79] width 36 height 36
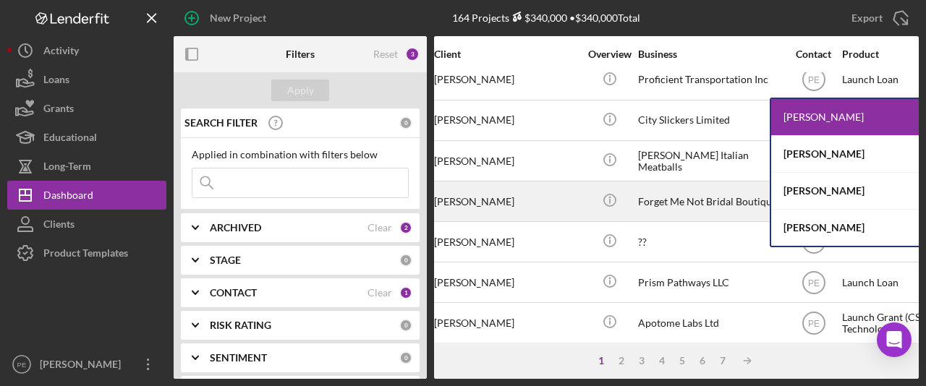
scroll to position [175, 0]
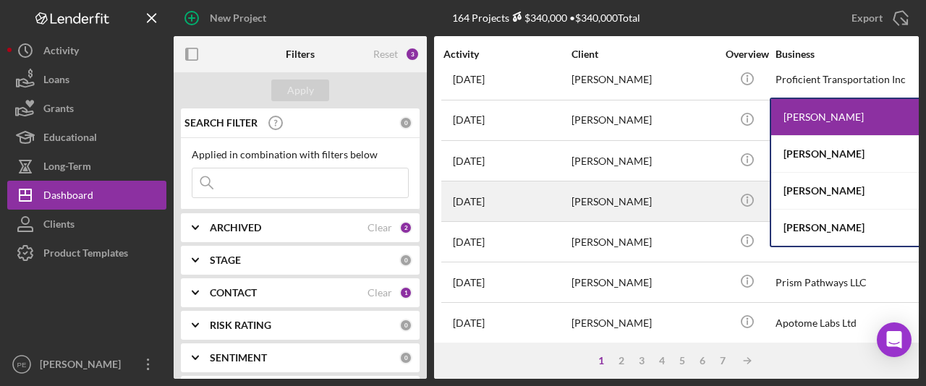
click at [577, 208] on div "Sage Brunk" at bounding box center [643, 201] width 145 height 38
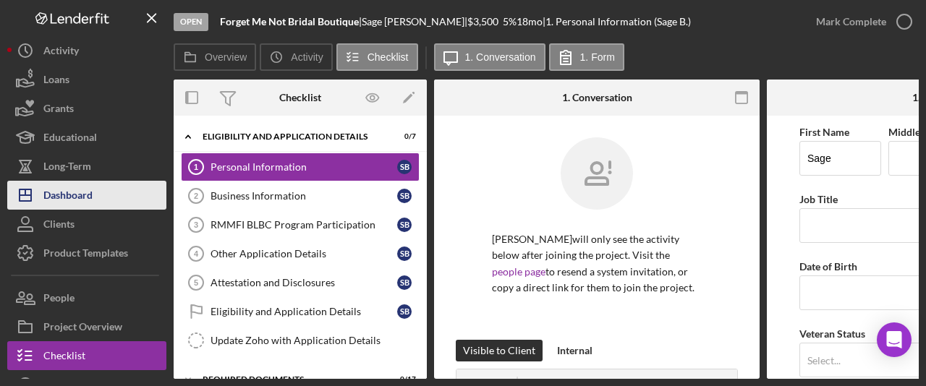
click at [54, 184] on div "Dashboard" at bounding box center [67, 197] width 49 height 33
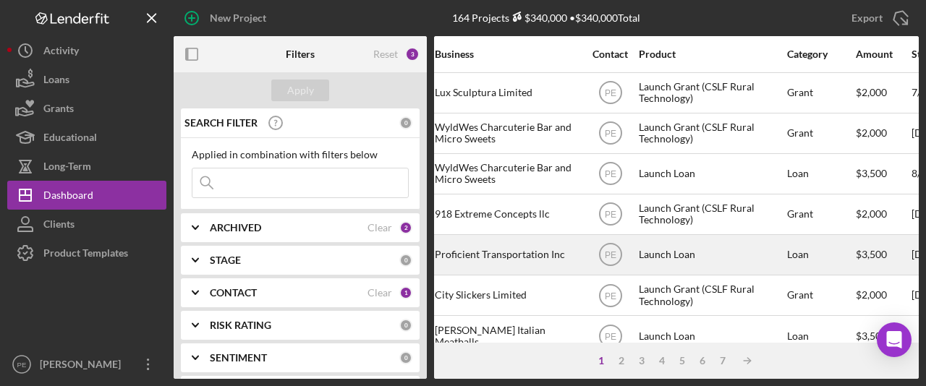
scroll to position [0, 380]
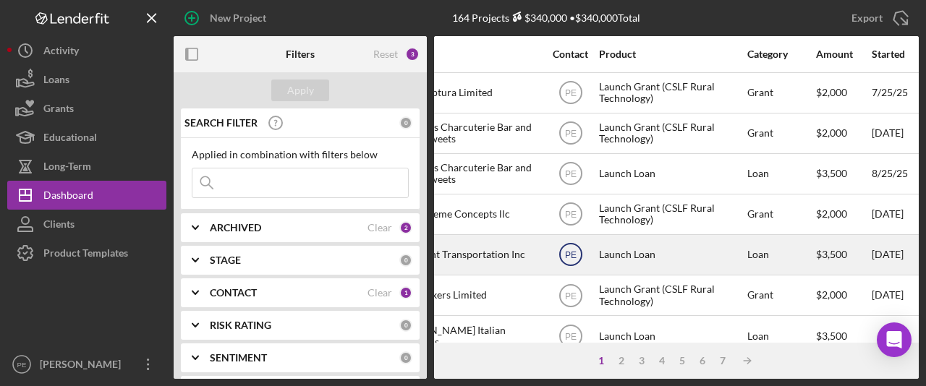
click at [576, 255] on text "PE" at bounding box center [570, 255] width 12 height 10
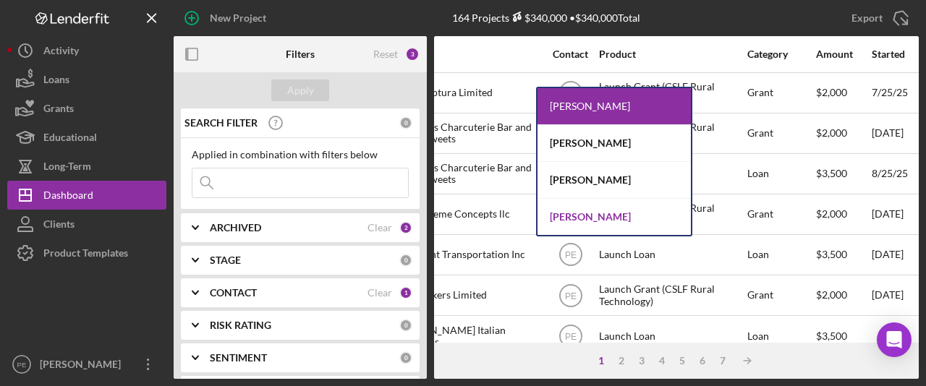
click at [606, 205] on div "Monica Quiñones" at bounding box center [613, 217] width 153 height 36
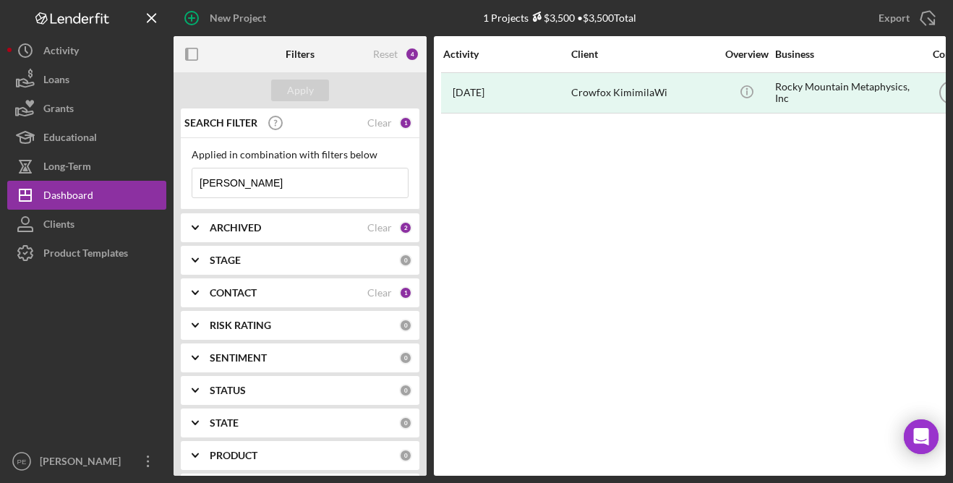
click at [300, 186] on input "[PERSON_NAME]" at bounding box center [300, 183] width 216 height 29
click at [300, 186] on input "kim Schiavione" at bounding box center [300, 183] width 216 height 29
click at [313, 86] on button "Apply" at bounding box center [300, 91] width 58 height 22
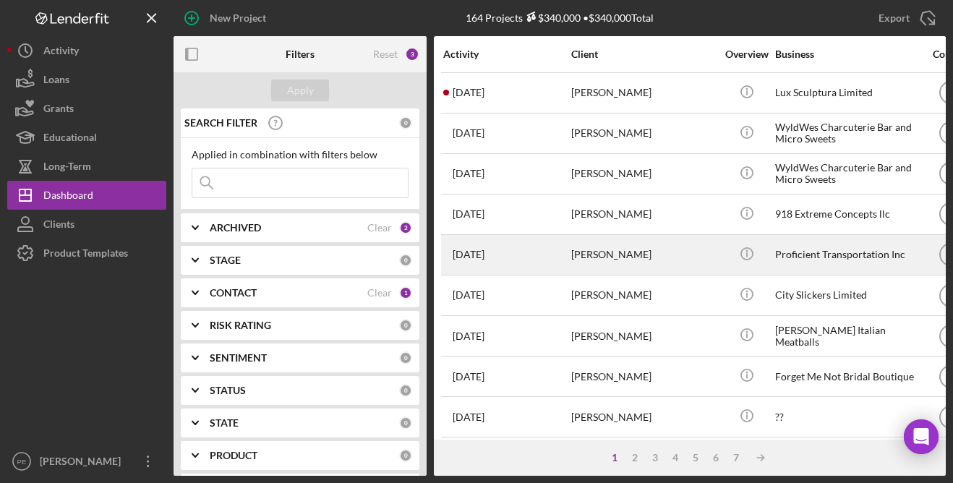
click at [612, 255] on div "[PERSON_NAME]" at bounding box center [643, 255] width 145 height 38
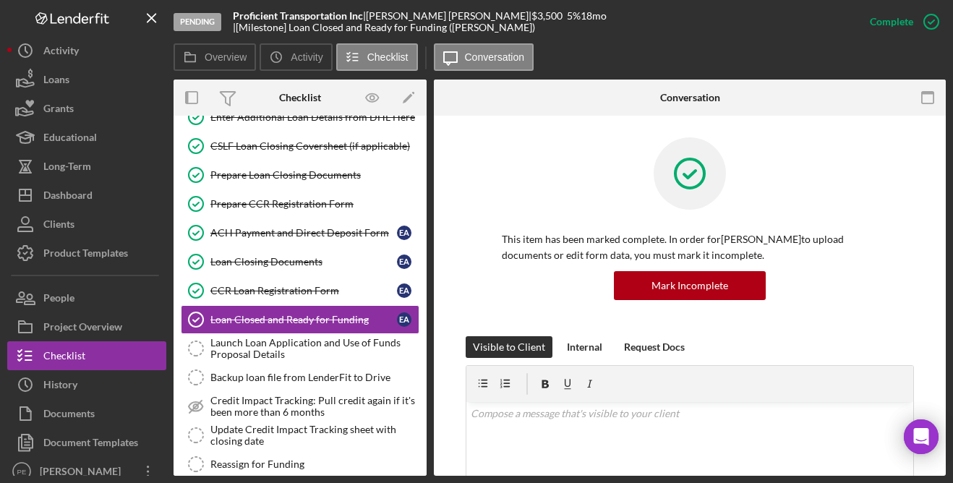
scroll to position [229, 0]
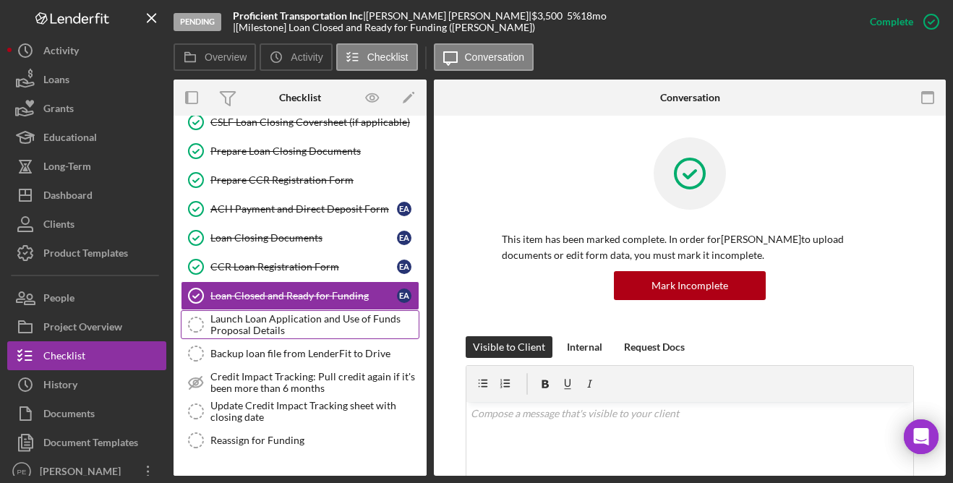
click at [346, 324] on div "Launch Loan Application and Use of Funds Proposal Details" at bounding box center [314, 324] width 208 height 23
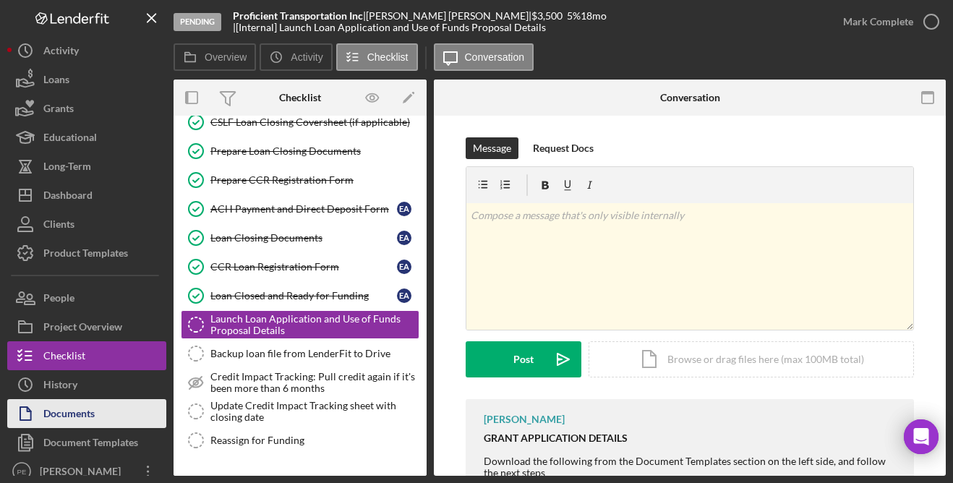
scroll to position [10, 0]
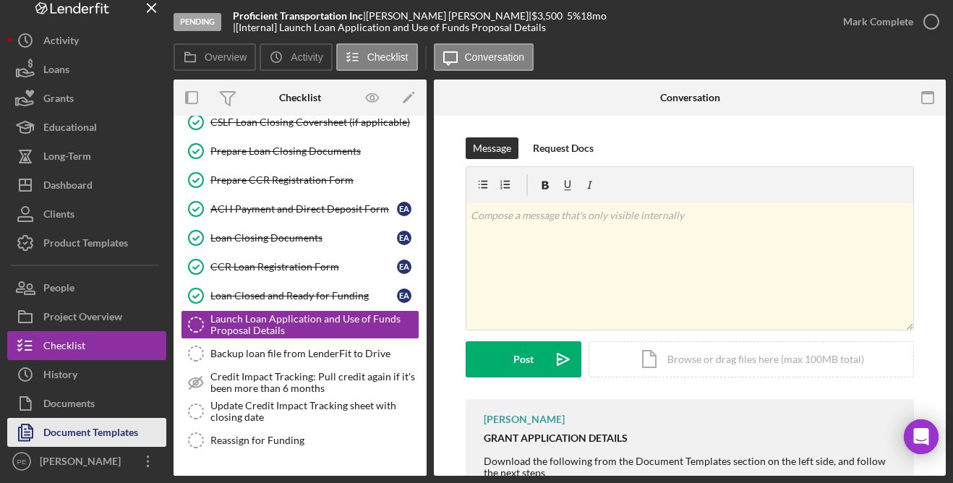
click at [20, 438] on icon "button" at bounding box center [25, 432] width 36 height 36
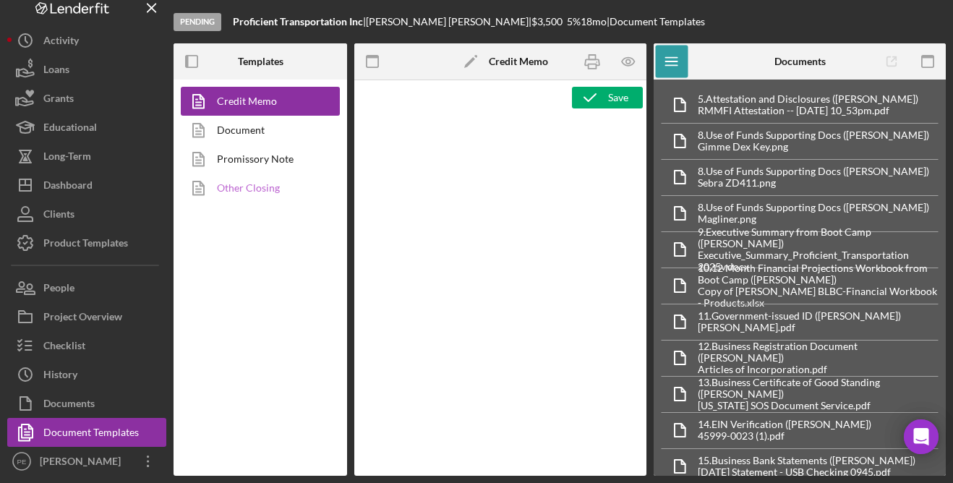
type textarea "<p style="margin-bottom: 0; line-height: normal; text-align: left; padding-left…"
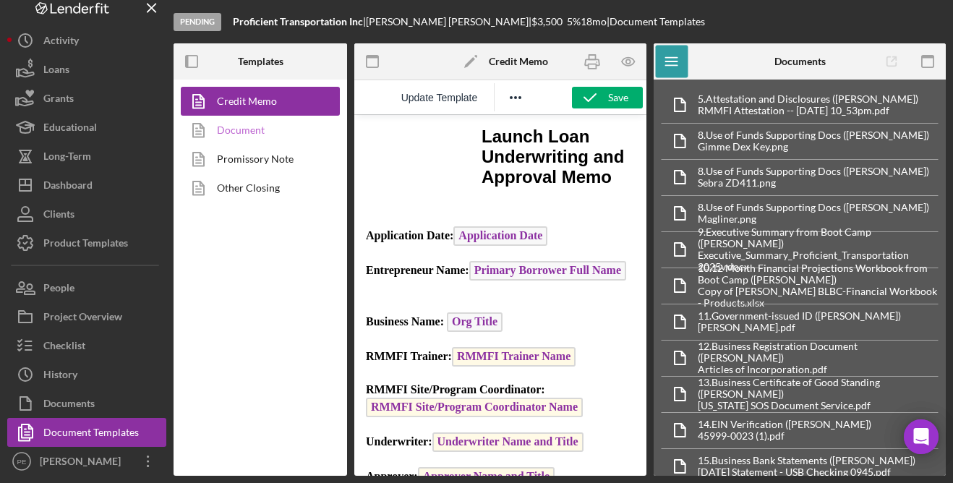
click at [275, 127] on link "Document" at bounding box center [257, 130] width 152 height 29
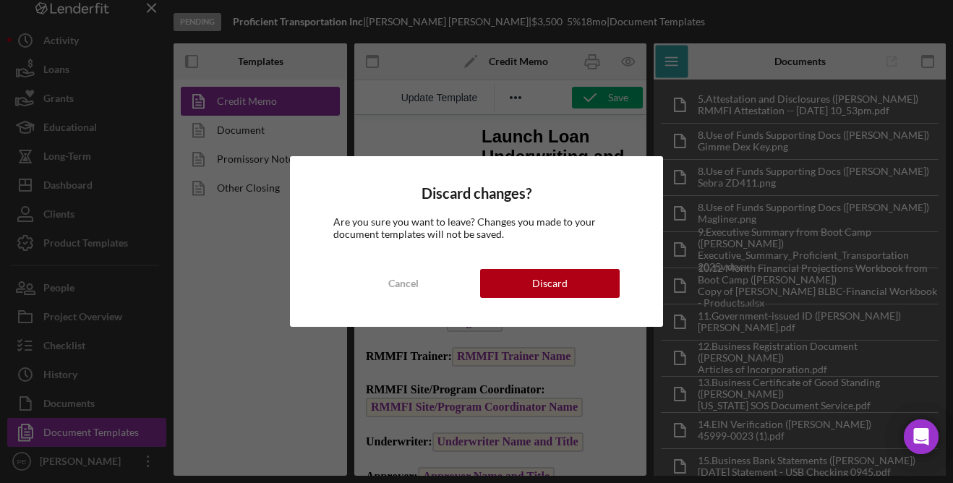
click at [557, 305] on div "Discard changes? Are you sure you want to leave? Changes you made to your docum…" at bounding box center [476, 241] width 372 height 170
click at [552, 288] on div "Discard" at bounding box center [549, 283] width 35 height 29
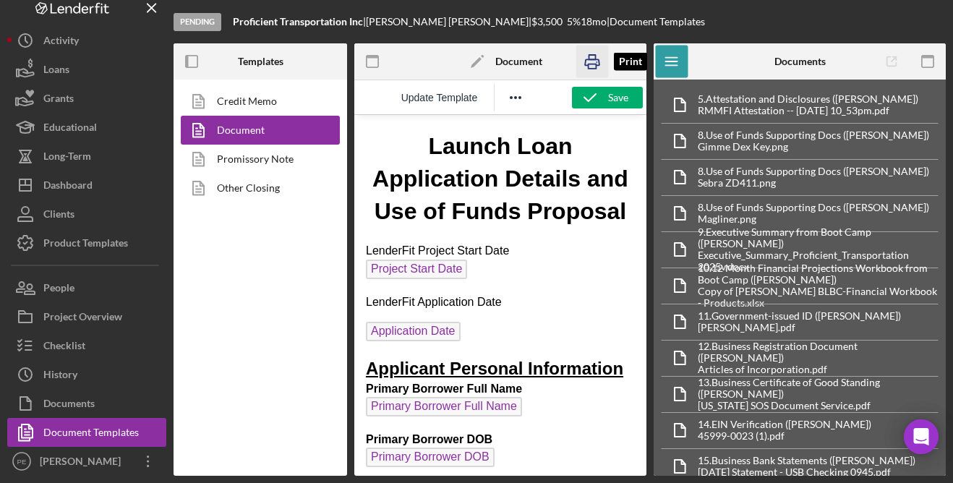
click at [592, 65] on icon "button" at bounding box center [592, 62] width 33 height 33
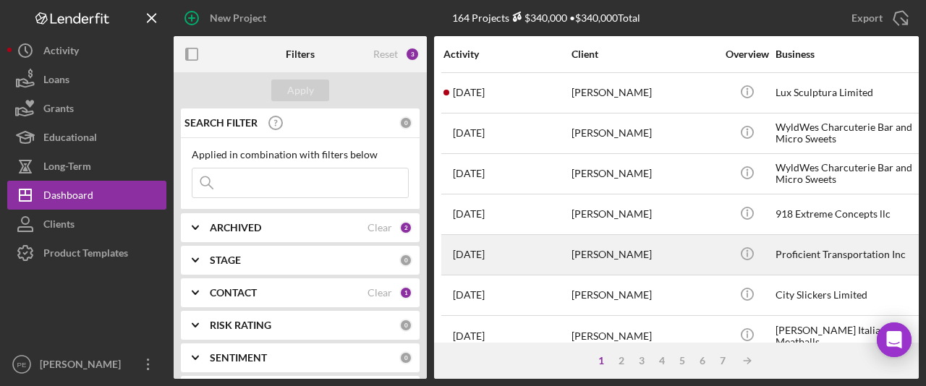
click at [654, 255] on div "[PERSON_NAME]" at bounding box center [643, 255] width 145 height 38
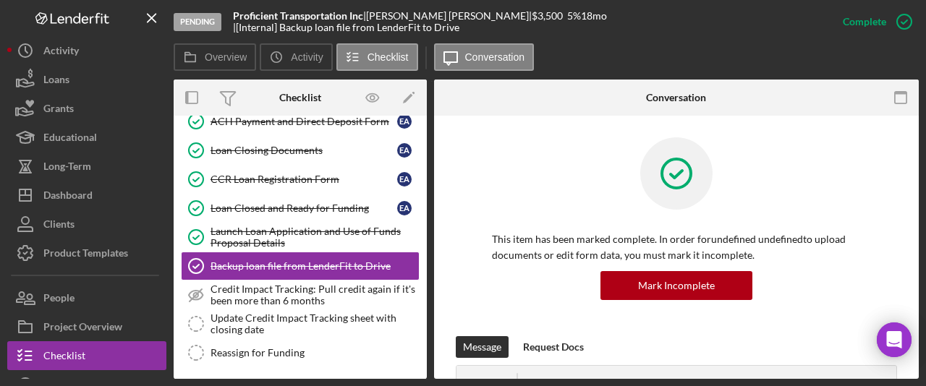
scroll to position [336, 0]
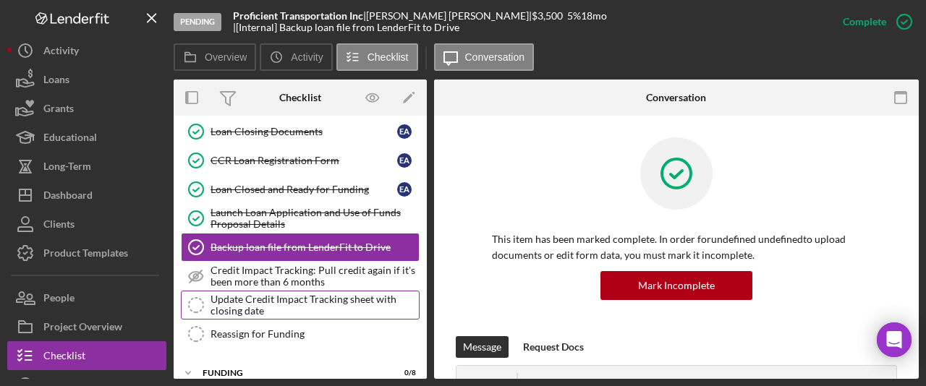
click at [290, 291] on link "Update Credit Impact Tracking sheet with closing date Update Credit Impact Trac…" at bounding box center [300, 305] width 239 height 29
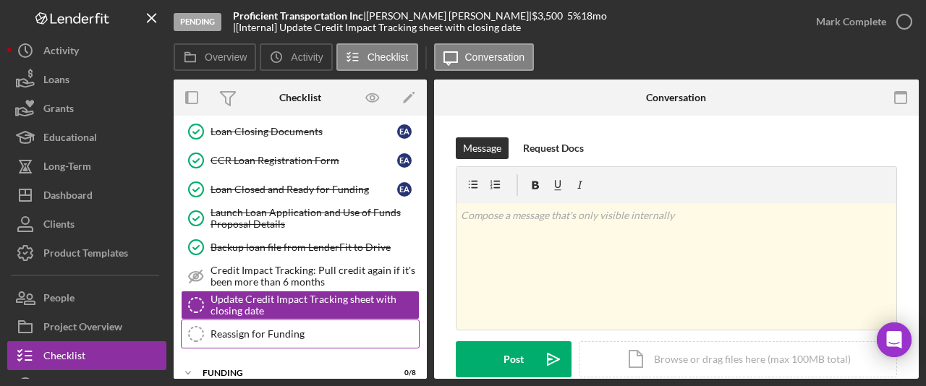
click at [273, 337] on div "Reassign for Funding" at bounding box center [314, 334] width 208 height 12
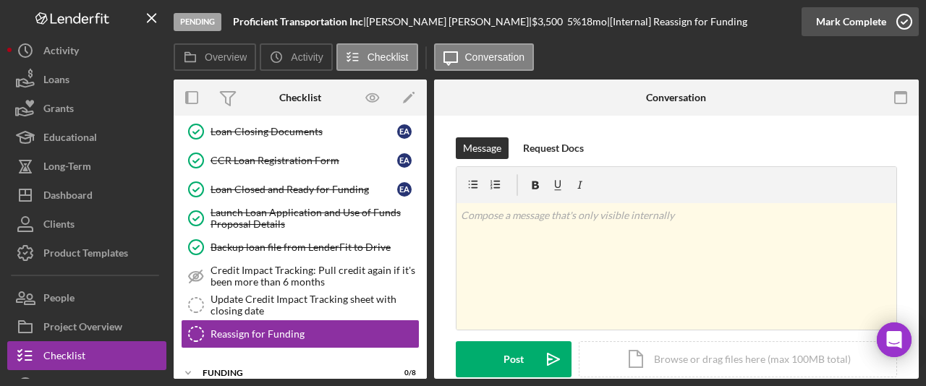
click at [838, 24] on div "Mark Complete" at bounding box center [851, 21] width 70 height 29
